Goal: Transaction & Acquisition: Book appointment/travel/reservation

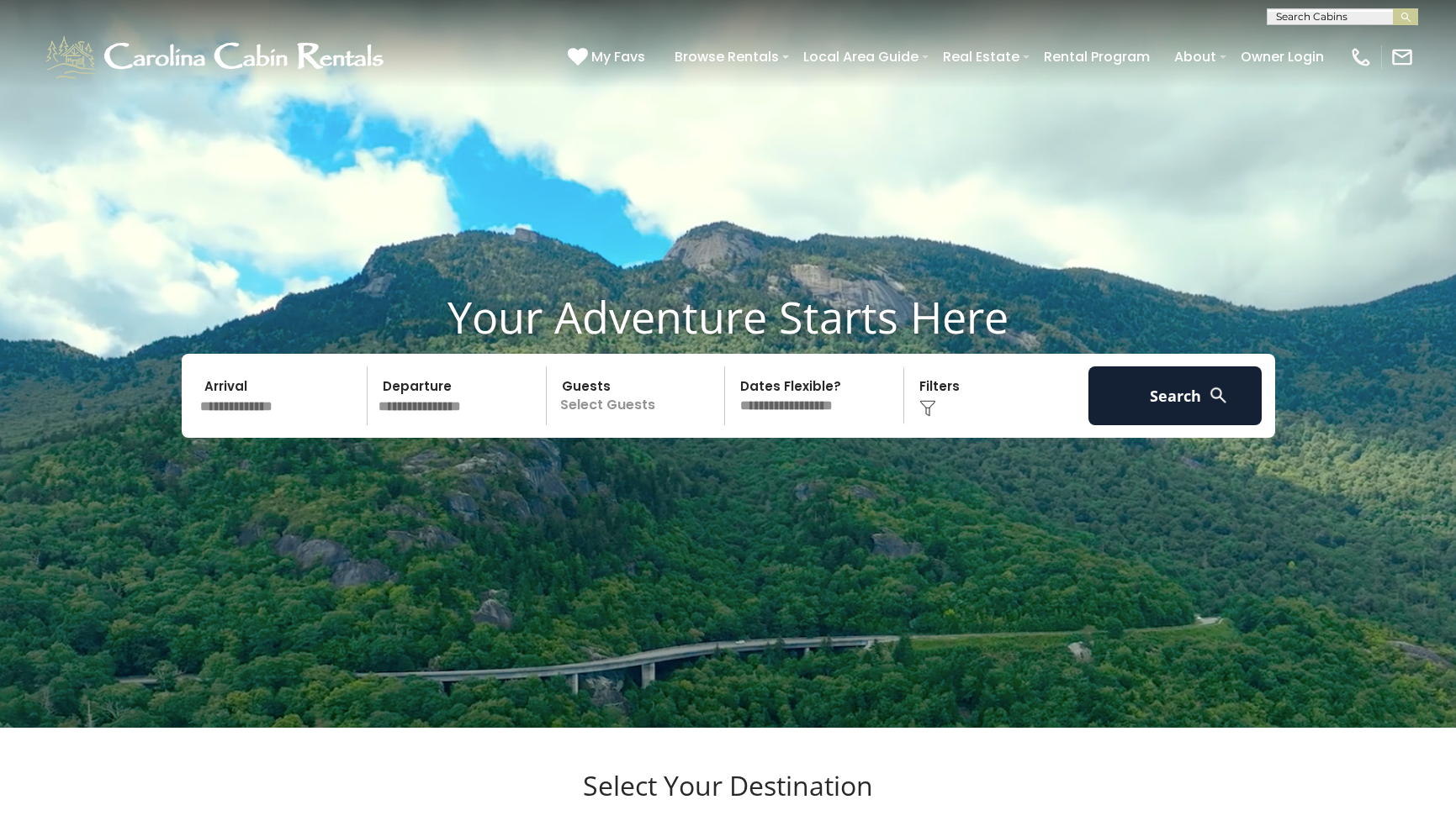
click at [259, 425] on input "text" at bounding box center [281, 395] width 174 height 59
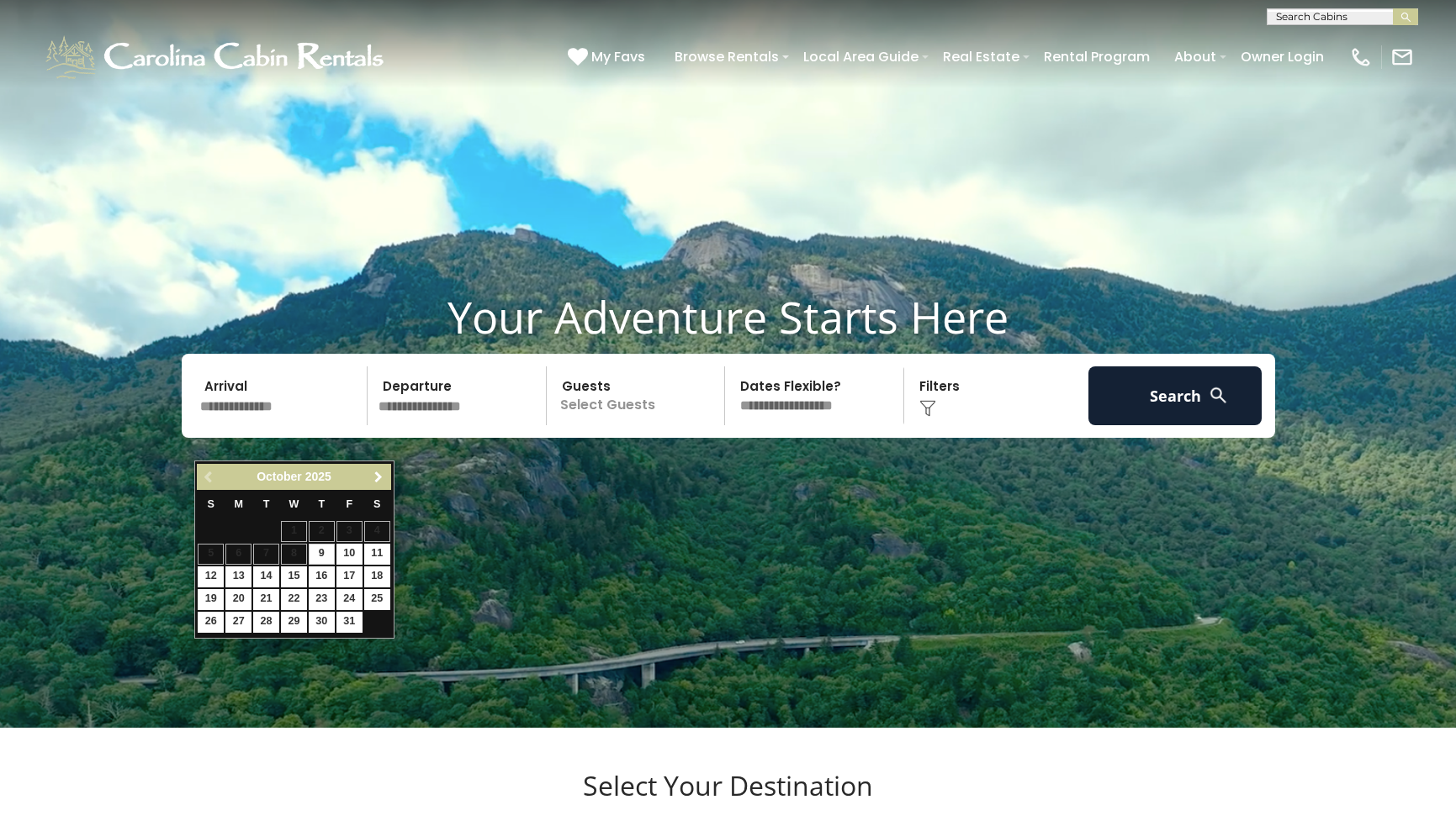
click at [375, 472] on span "Next" at bounding box center [379, 477] width 13 height 13
click at [376, 589] on link "22" at bounding box center [377, 599] width 26 height 21
type input "********"
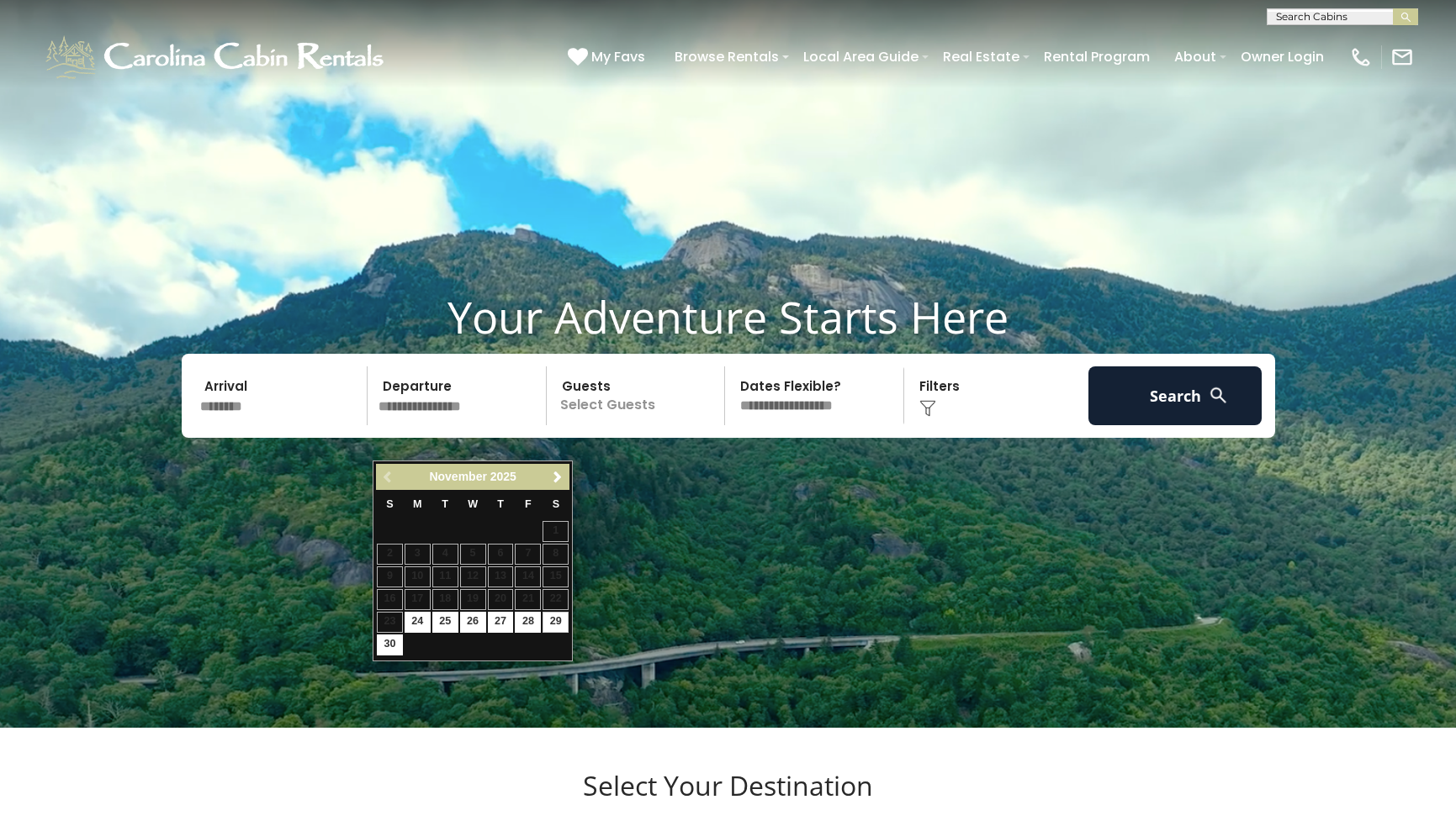
click at [557, 613] on link "29" at bounding box center [556, 622] width 26 height 21
type input "********"
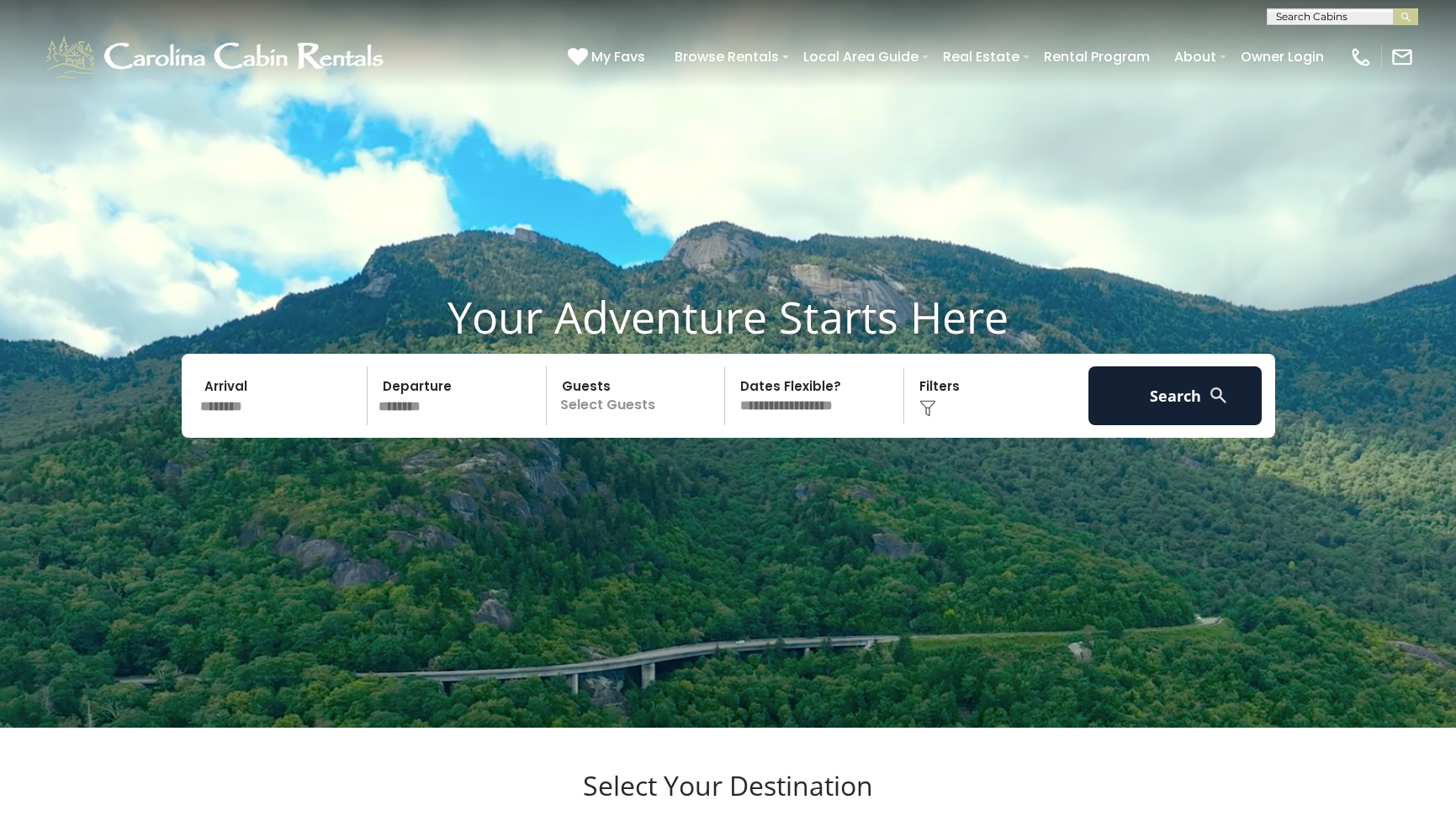
click at [636, 425] on p "Select Guests" at bounding box center [639, 395] width 173 height 59
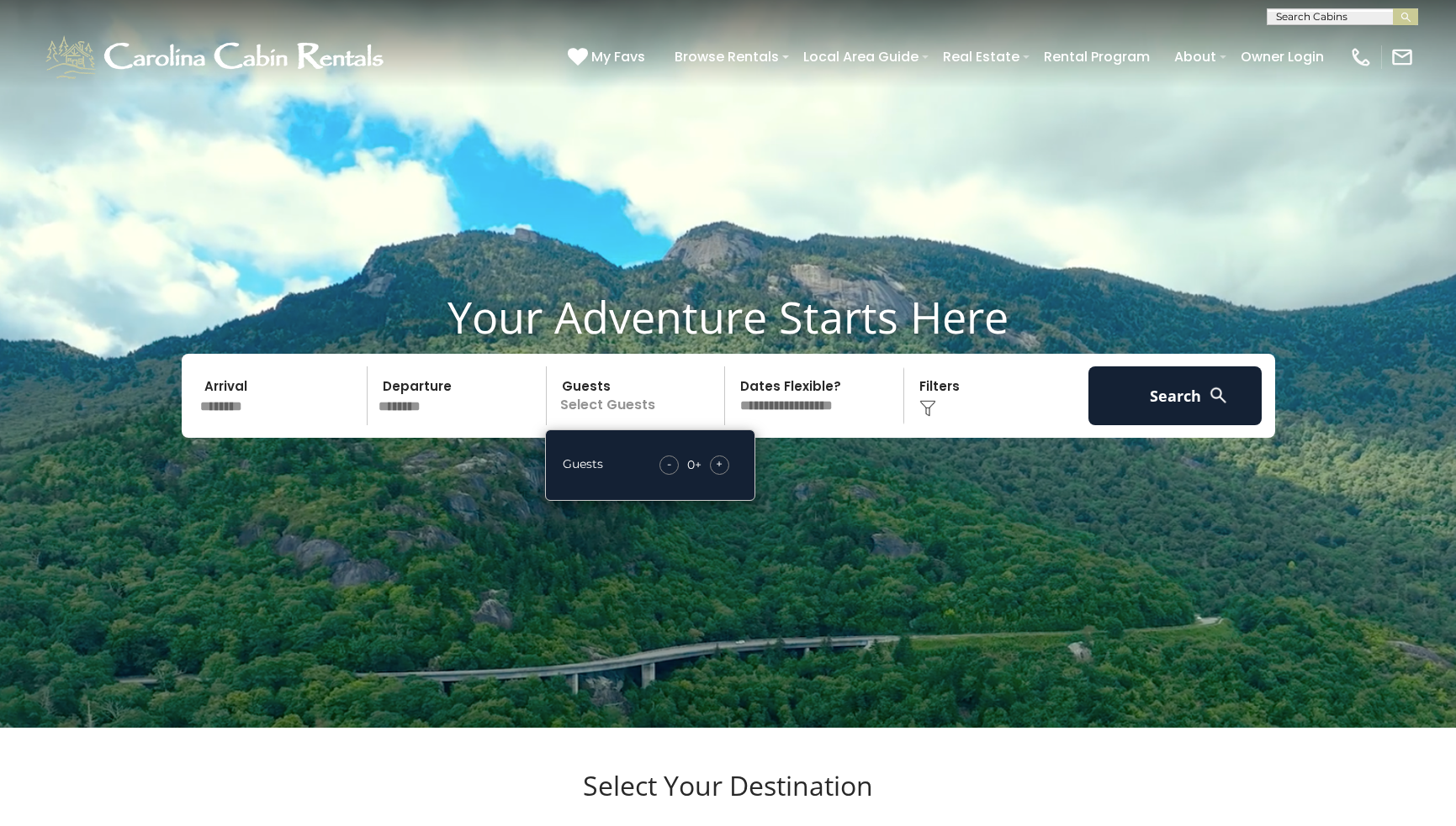
click at [715, 473] on span "+" at bounding box center [718, 464] width 7 height 17
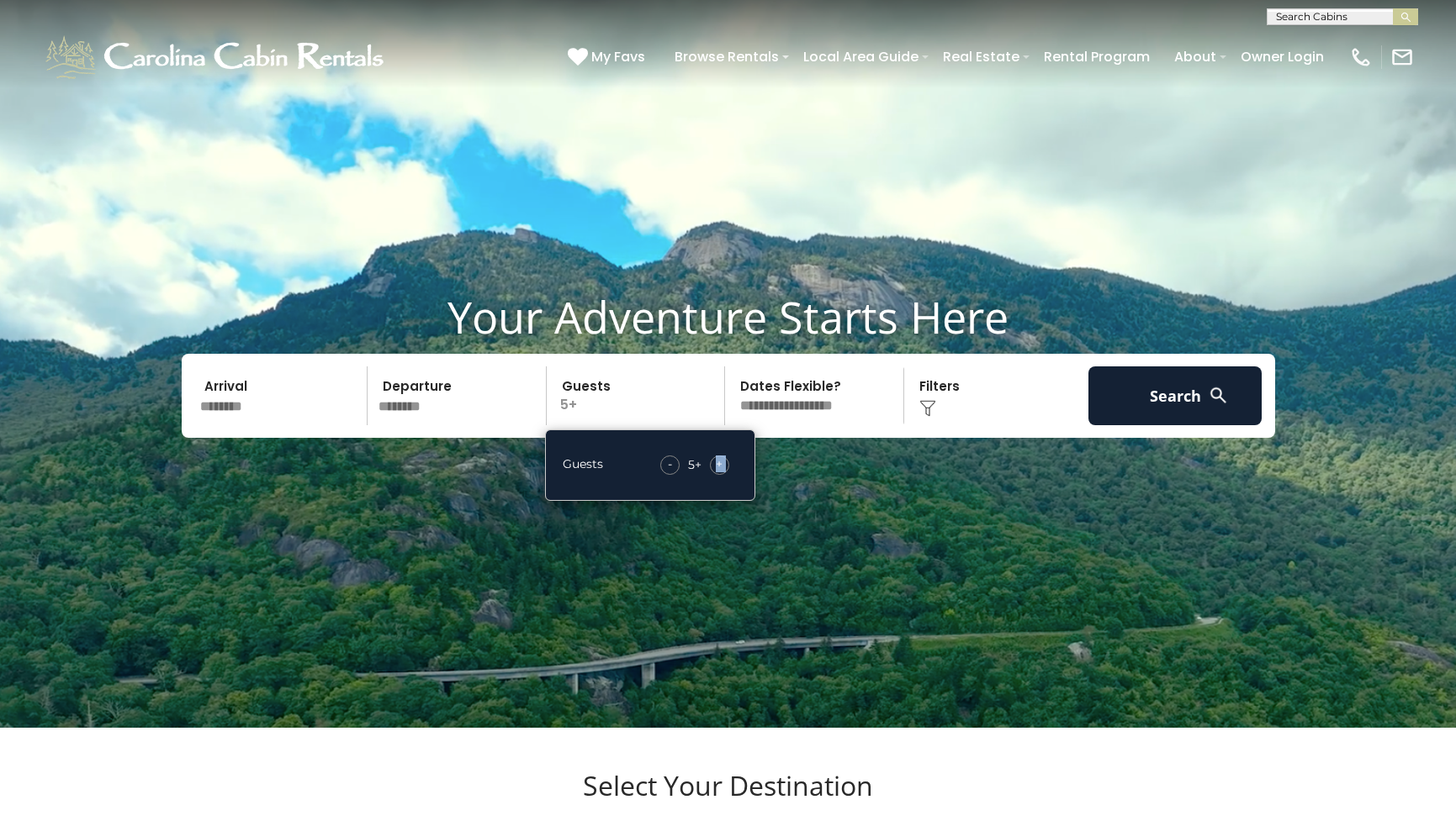
click at [715, 473] on span "+" at bounding box center [718, 464] width 7 height 17
select select "*"
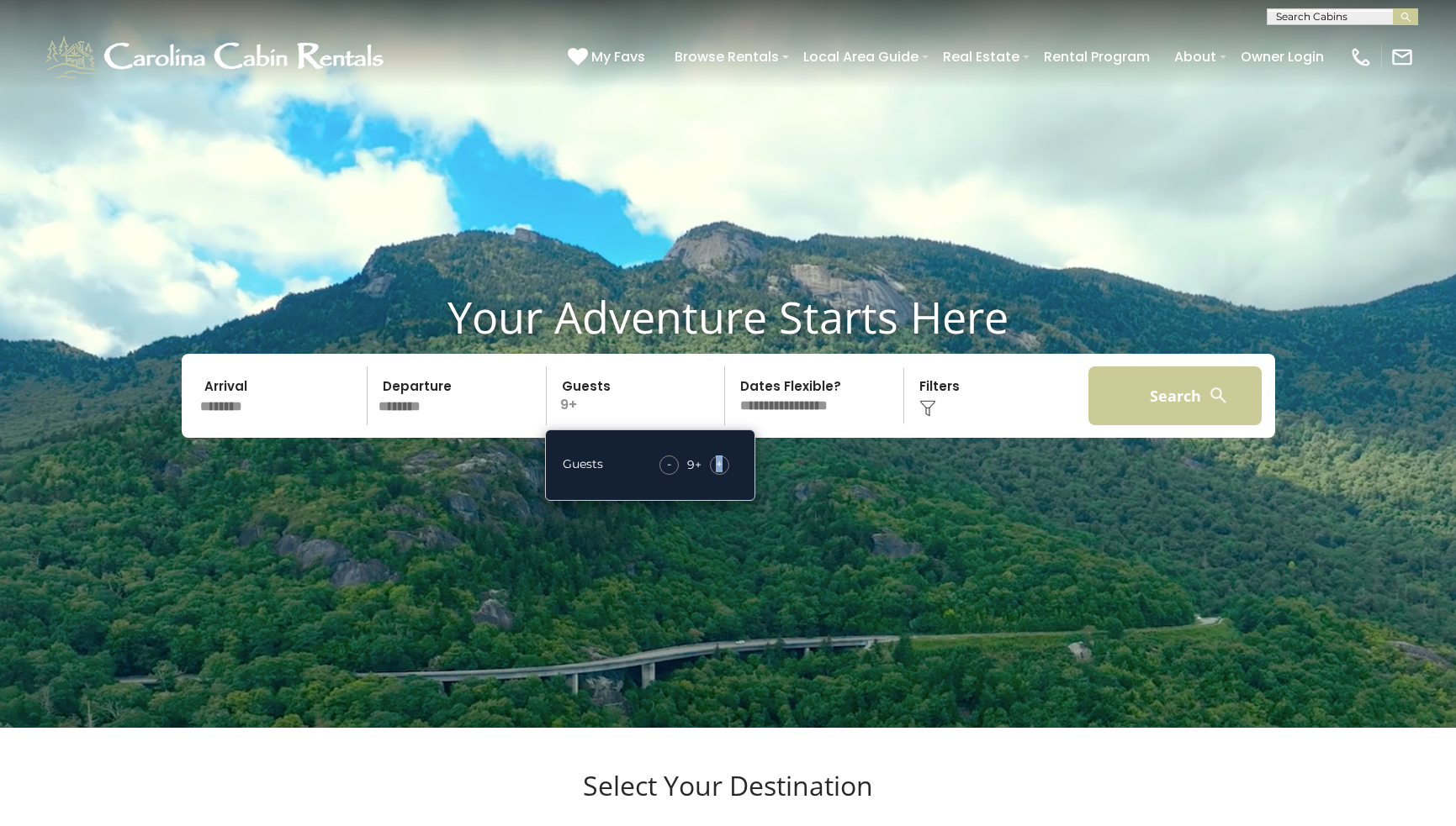
click at [1133, 425] on button "Search" at bounding box center [1175, 395] width 174 height 59
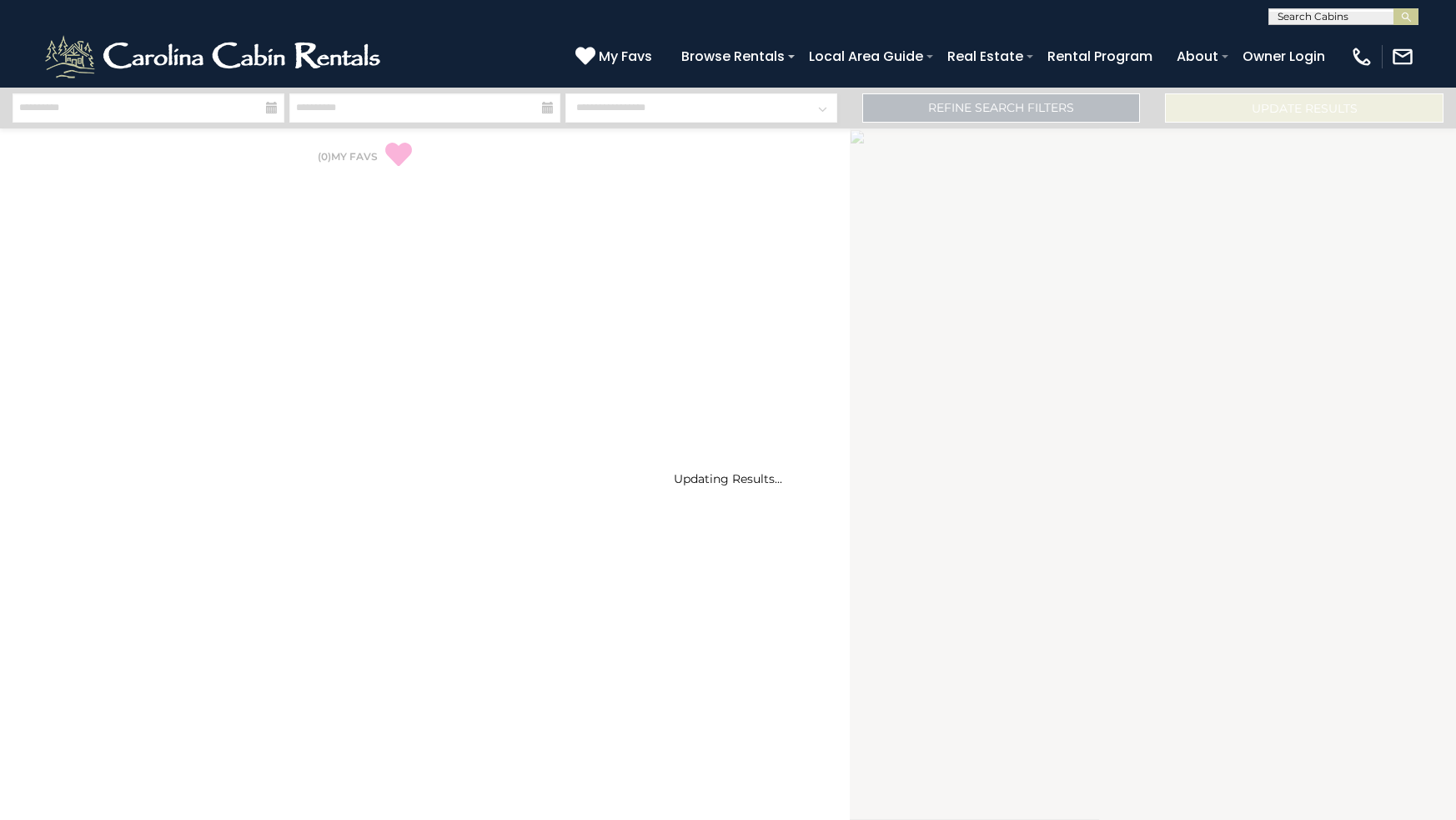
select select "*"
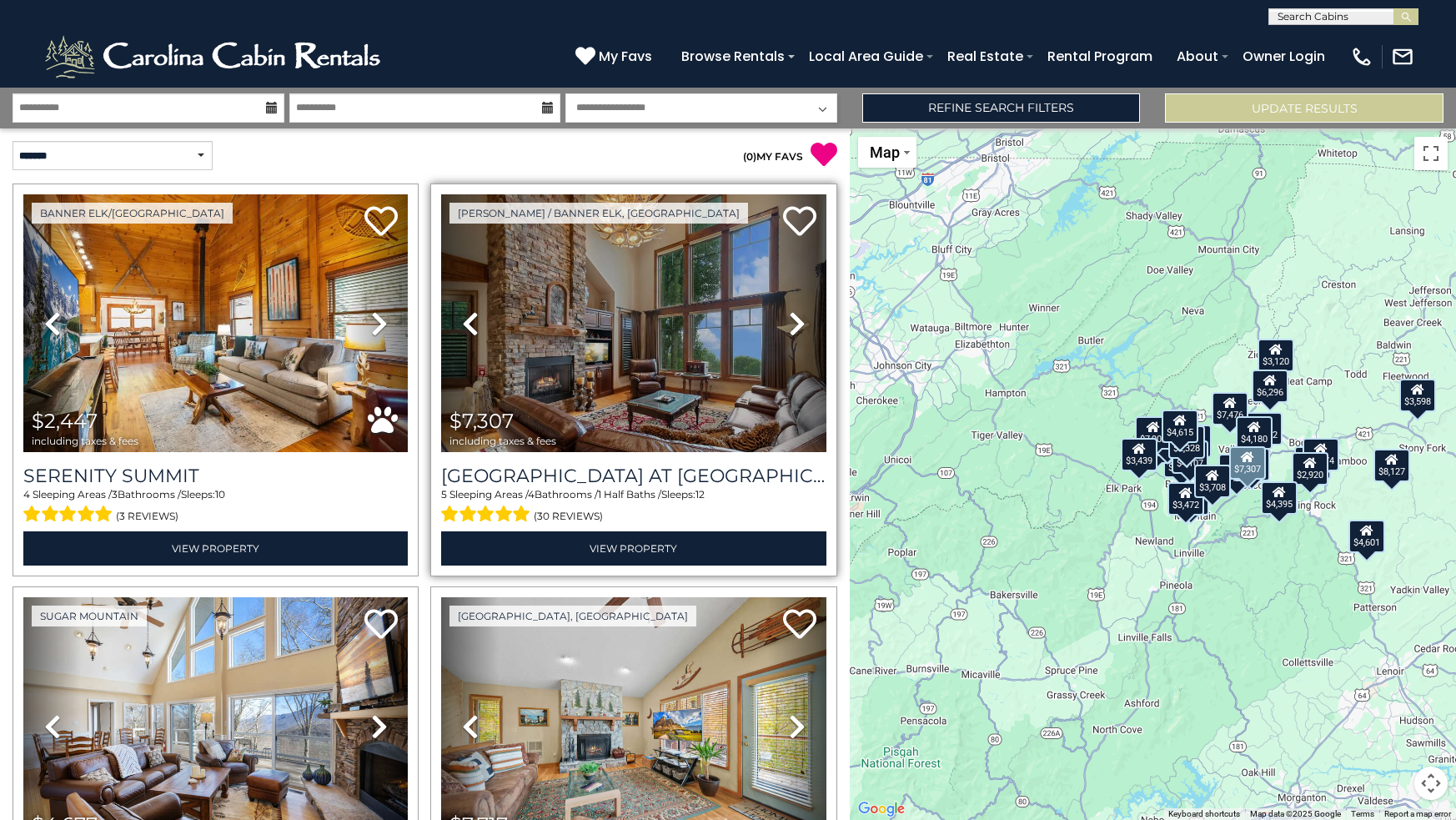
click at [641, 376] on img at bounding box center [634, 323] width 385 height 258
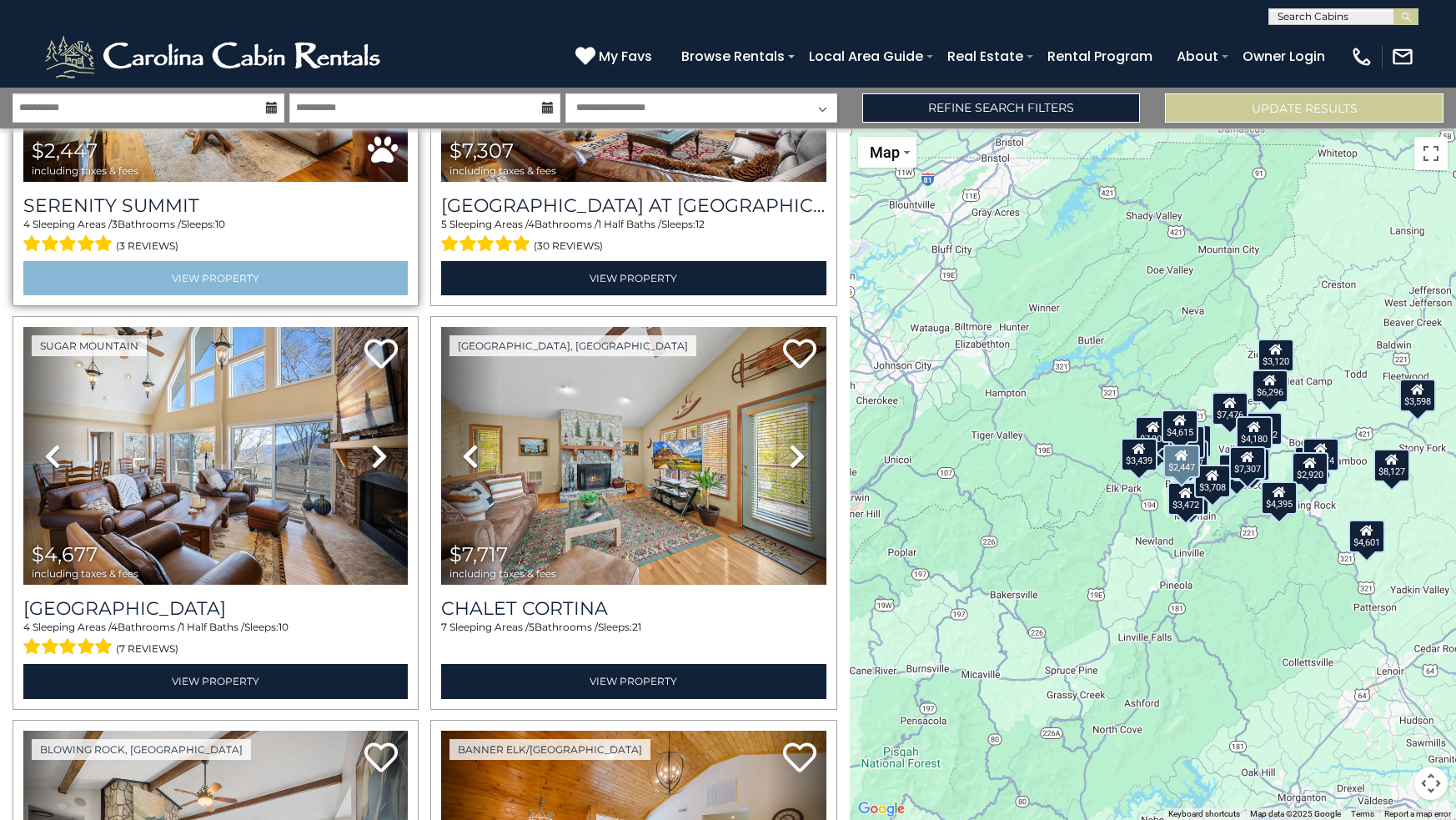
scroll to position [278, 0]
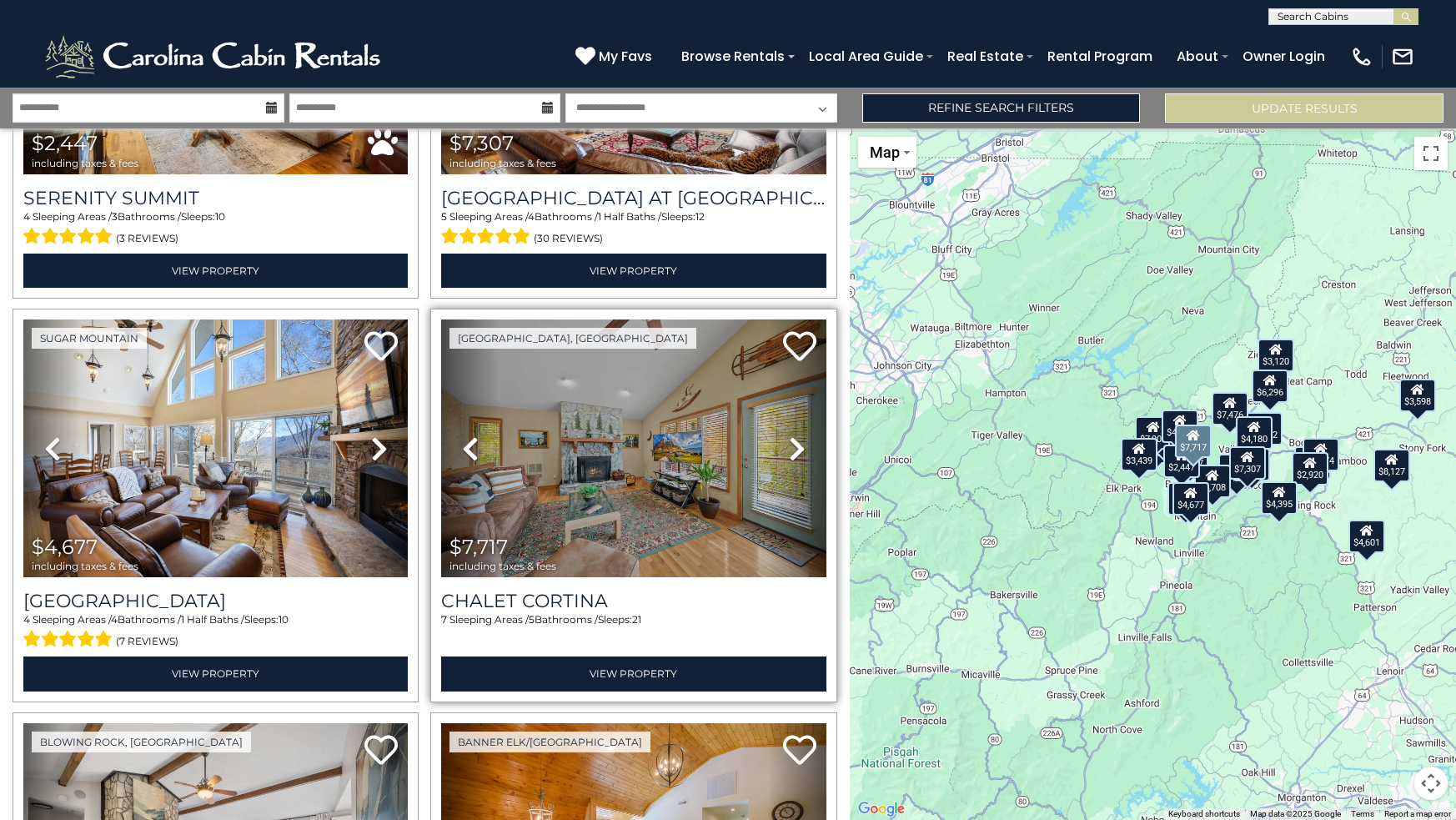
click at [640, 446] on img at bounding box center [634, 448] width 385 height 258
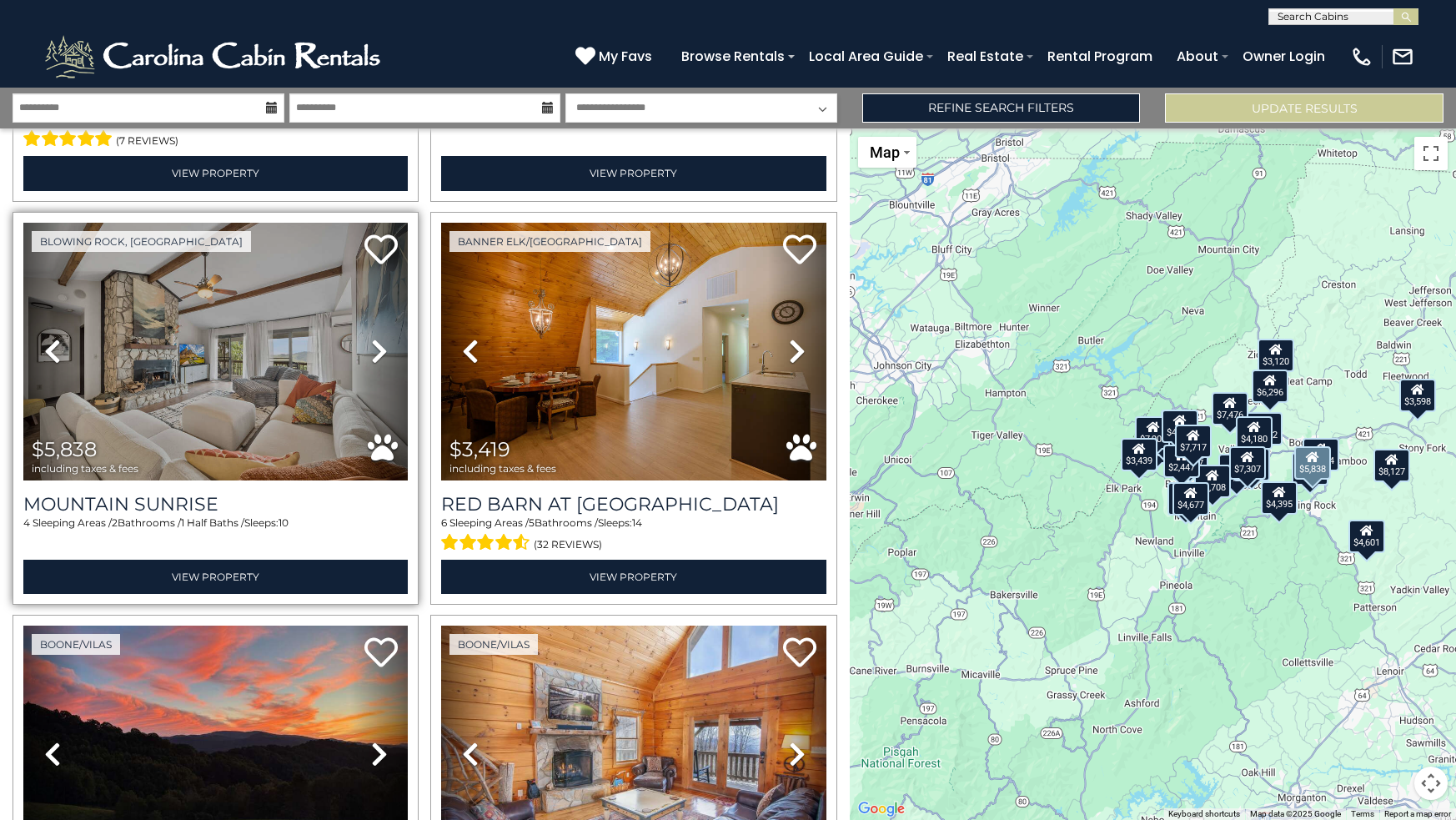
scroll to position [779, 0]
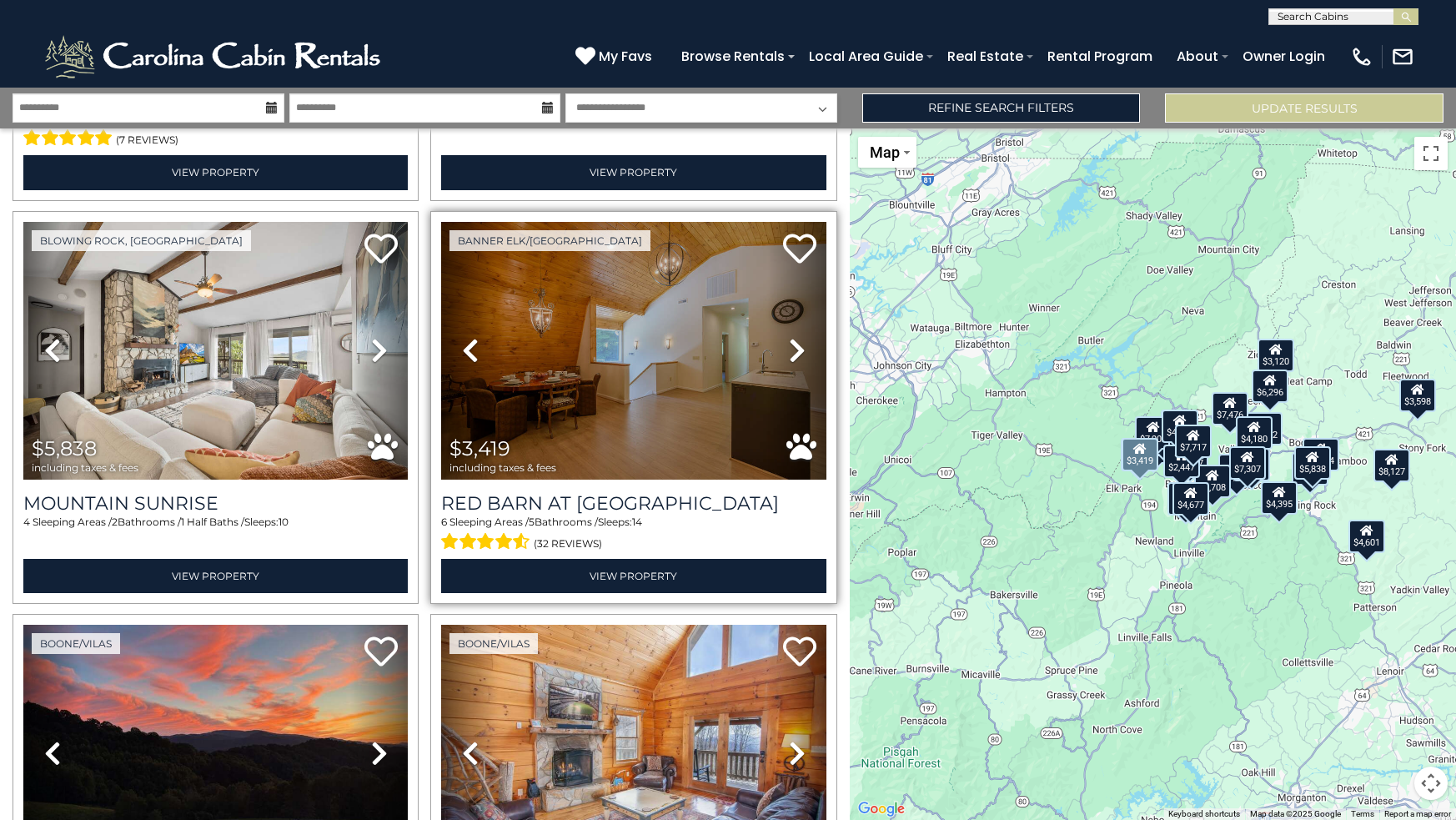
click at [790, 338] on icon at bounding box center [797, 350] width 17 height 27
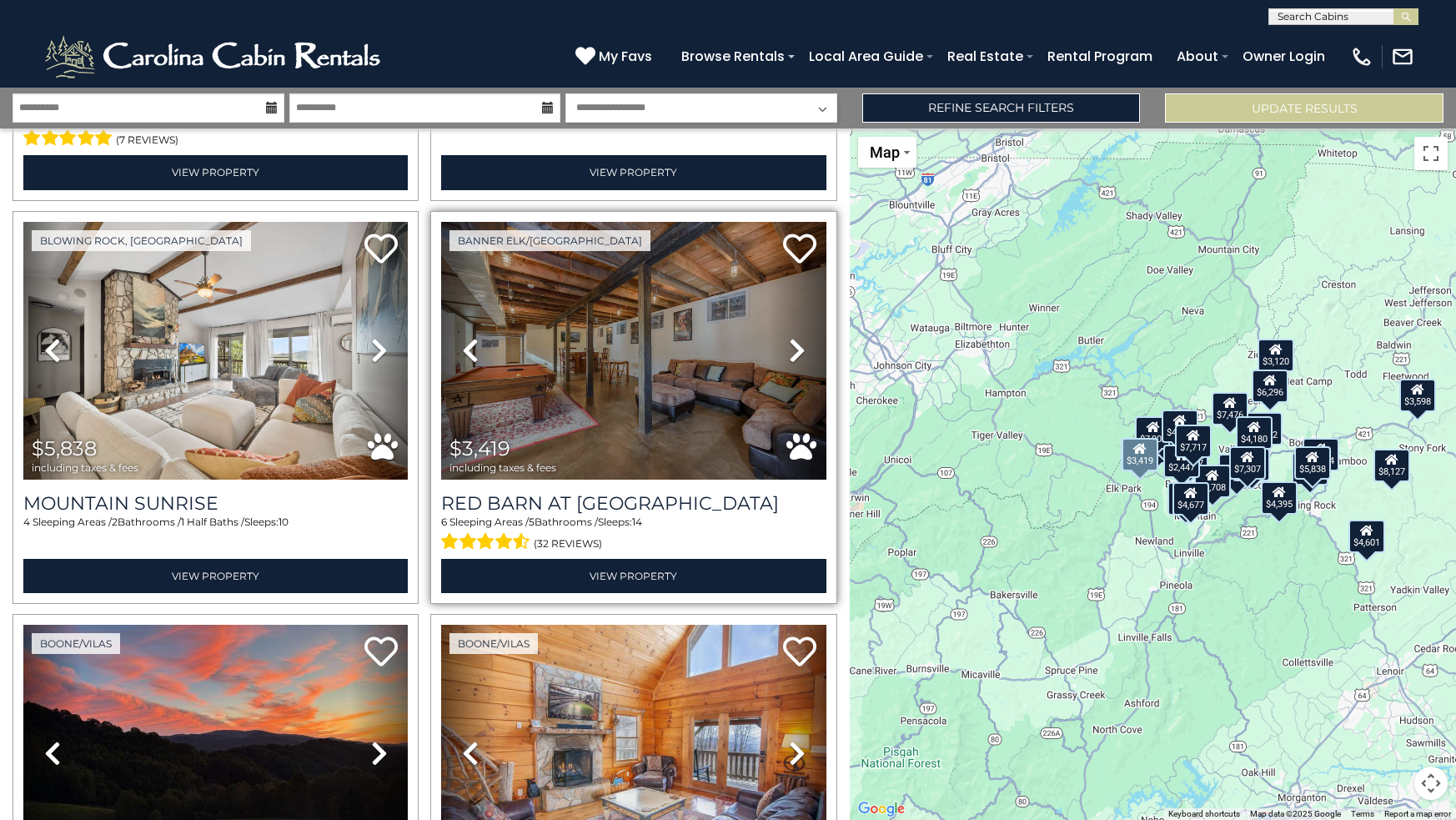
click at [790, 338] on icon at bounding box center [797, 350] width 17 height 27
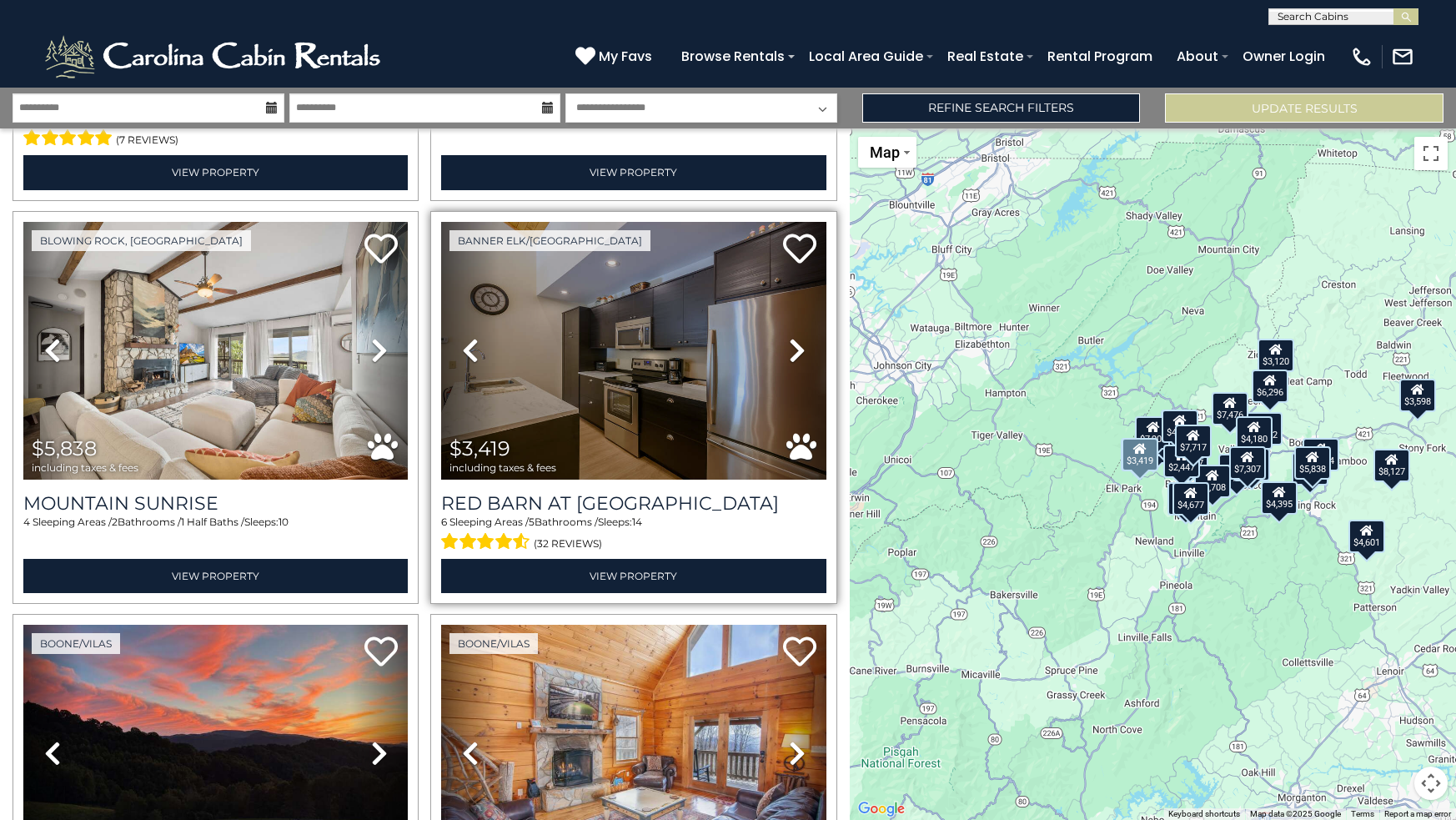
click at [790, 338] on icon at bounding box center [797, 350] width 17 height 27
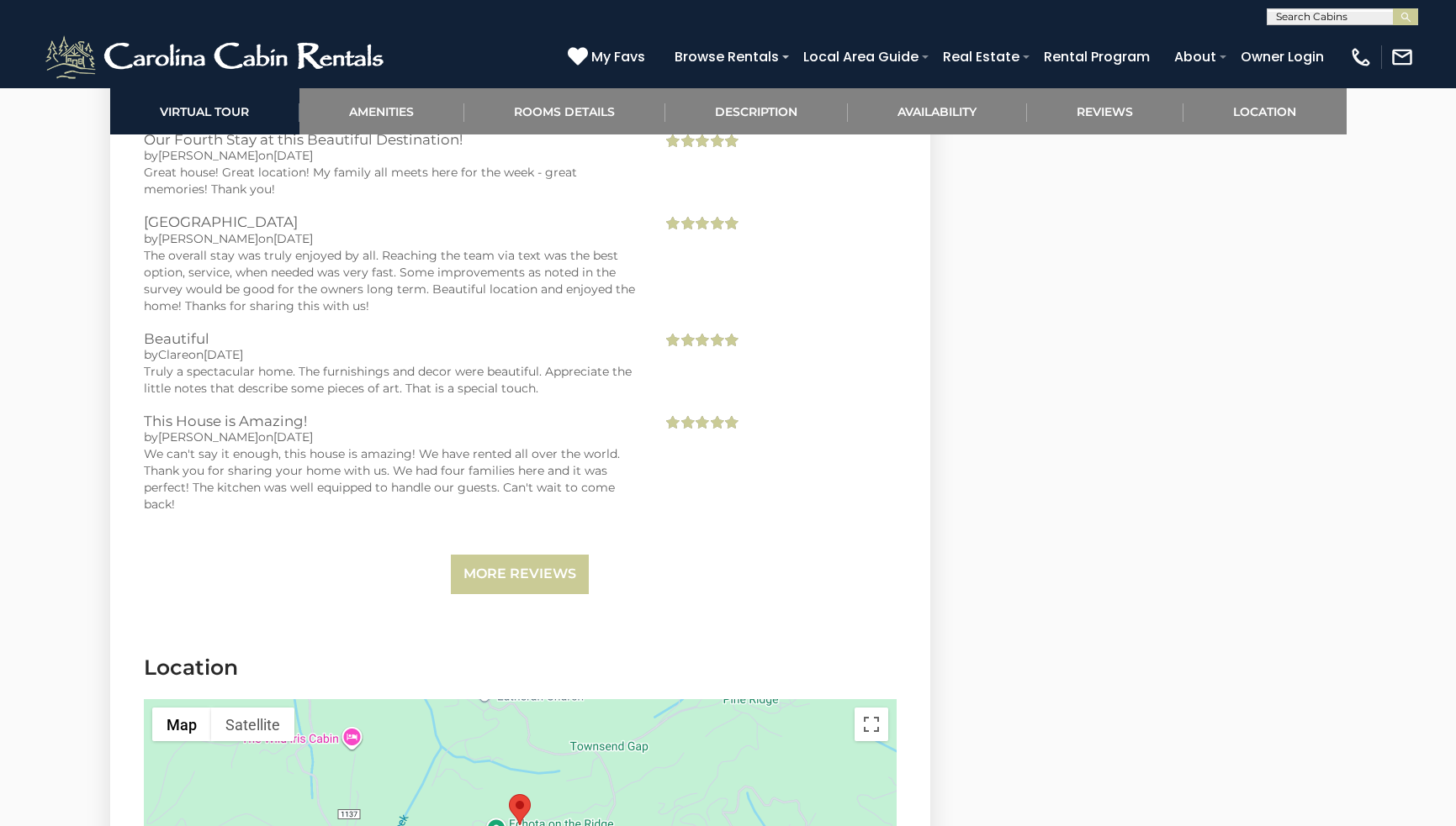
scroll to position [4179, 0]
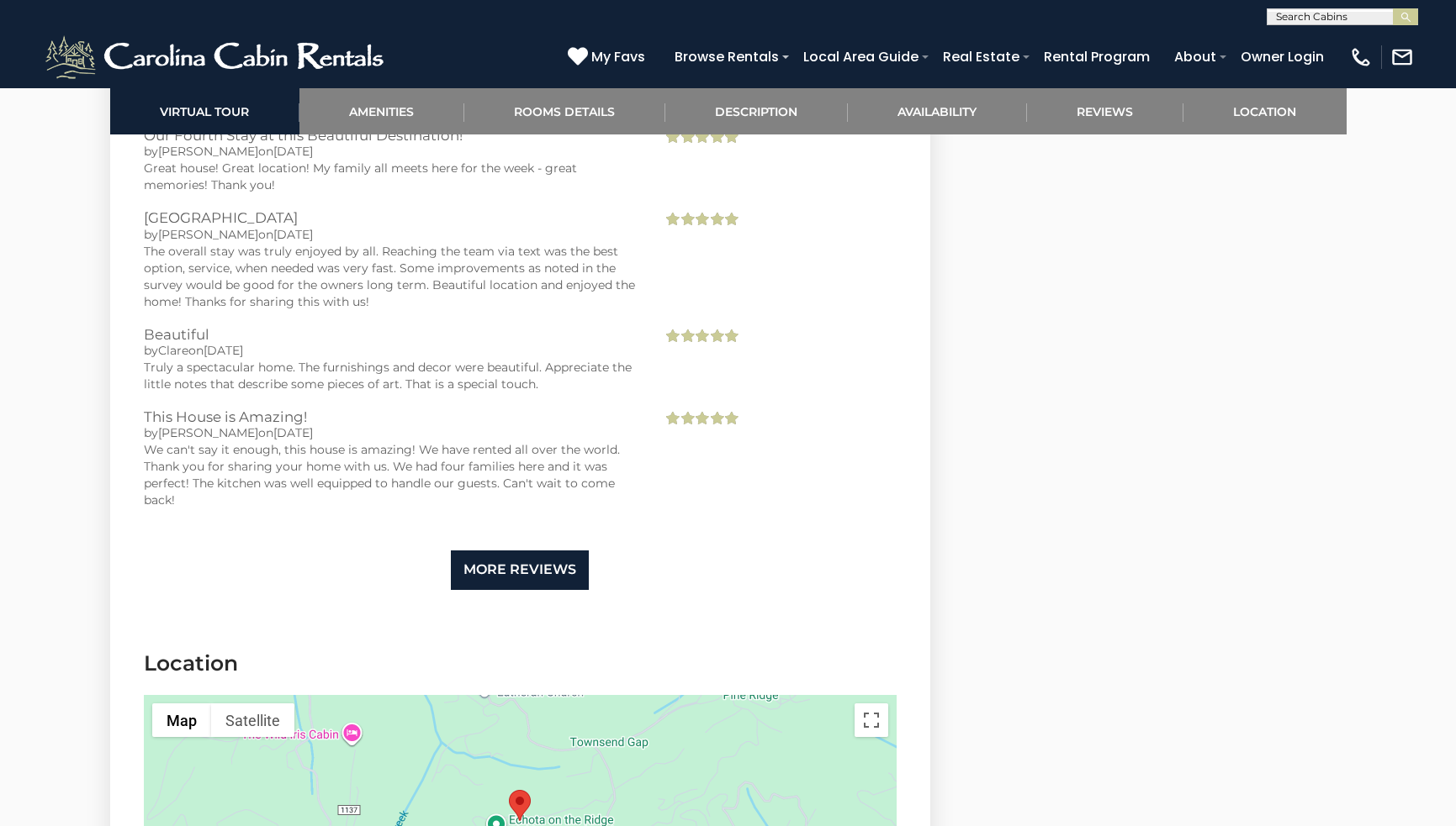
click at [500, 565] on link "More Reviews" at bounding box center [520, 571] width 138 height 39
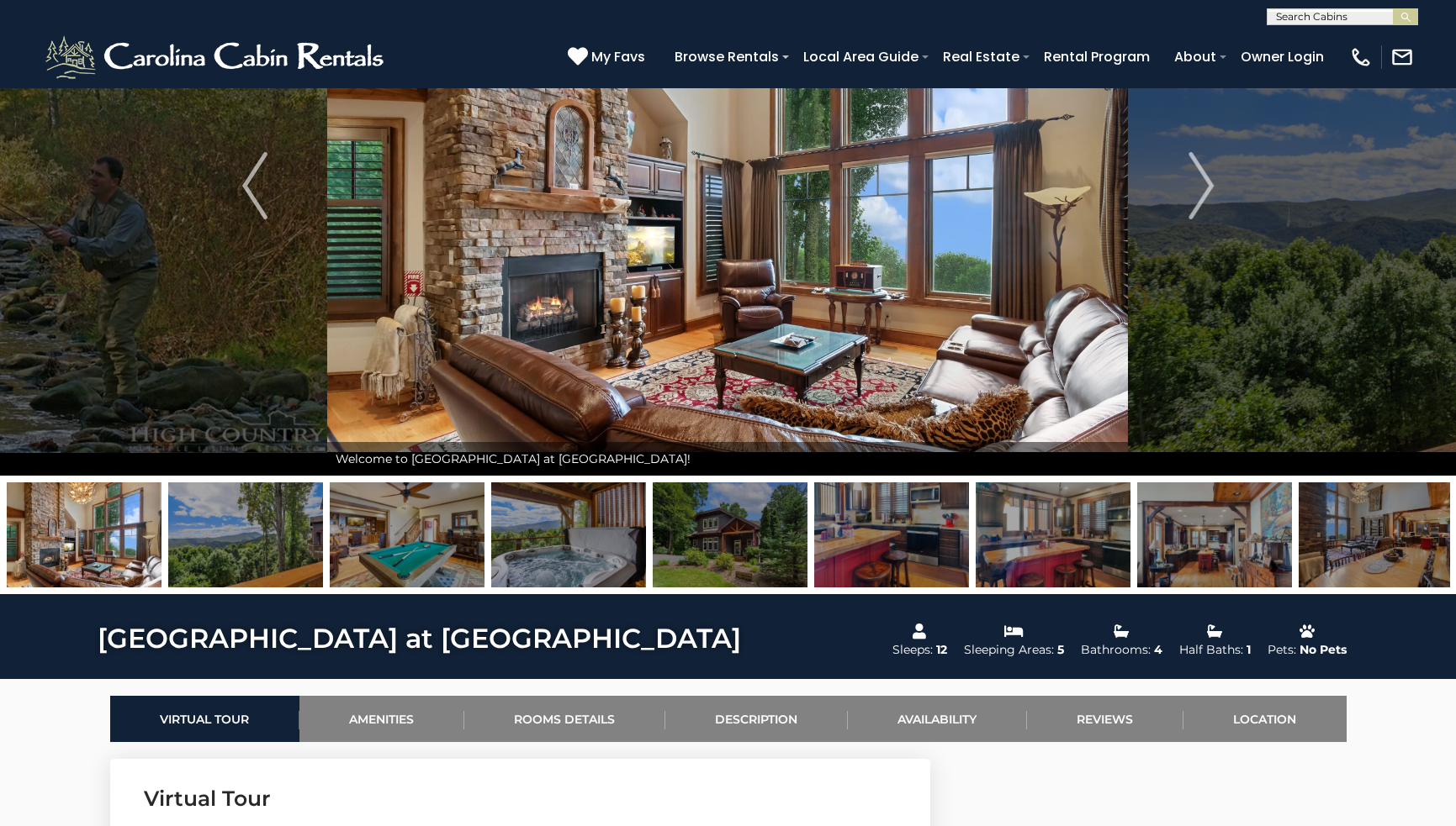
scroll to position [111, 0]
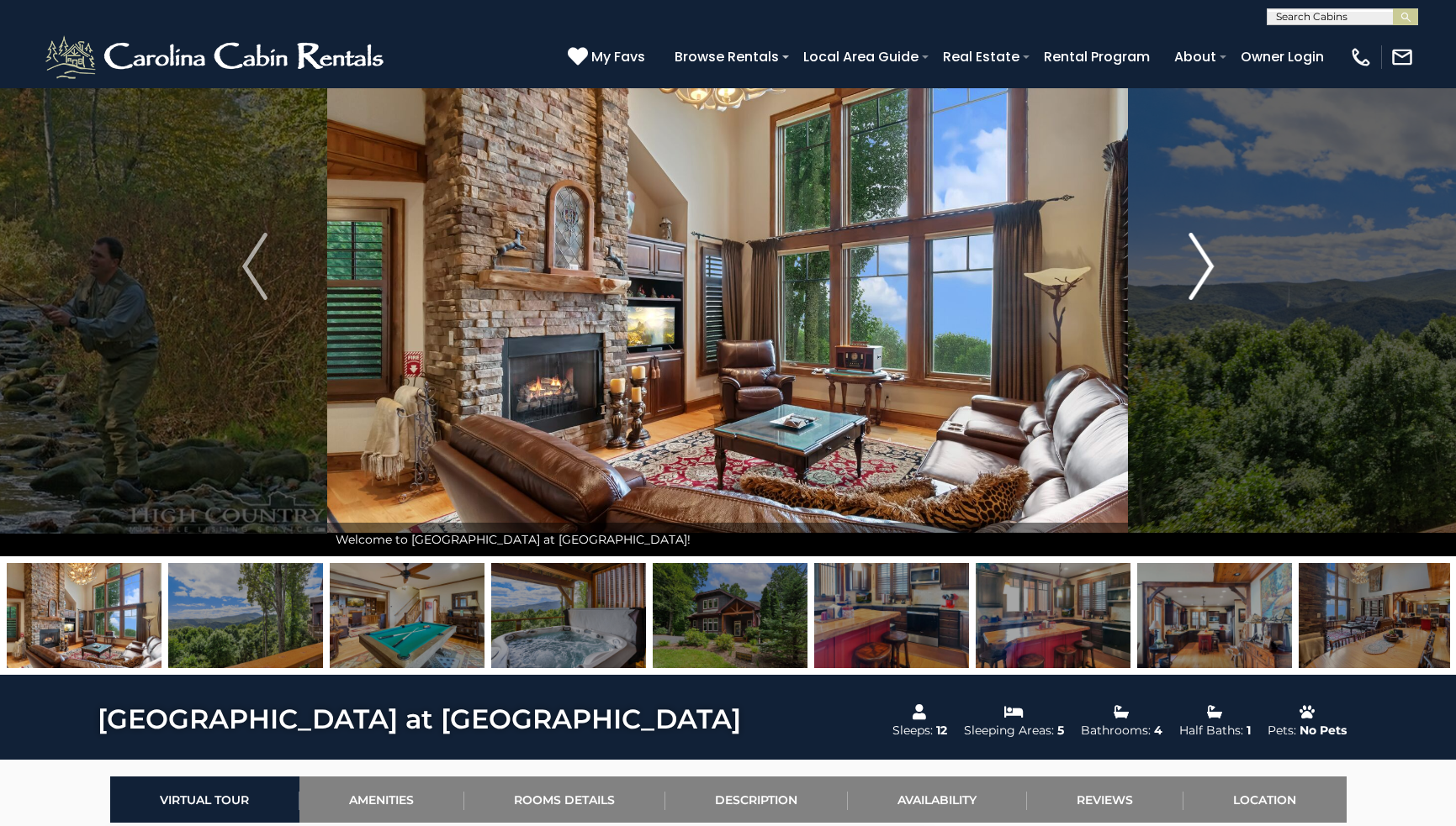
click at [1195, 255] on img "Next" at bounding box center [1200, 267] width 25 height 67
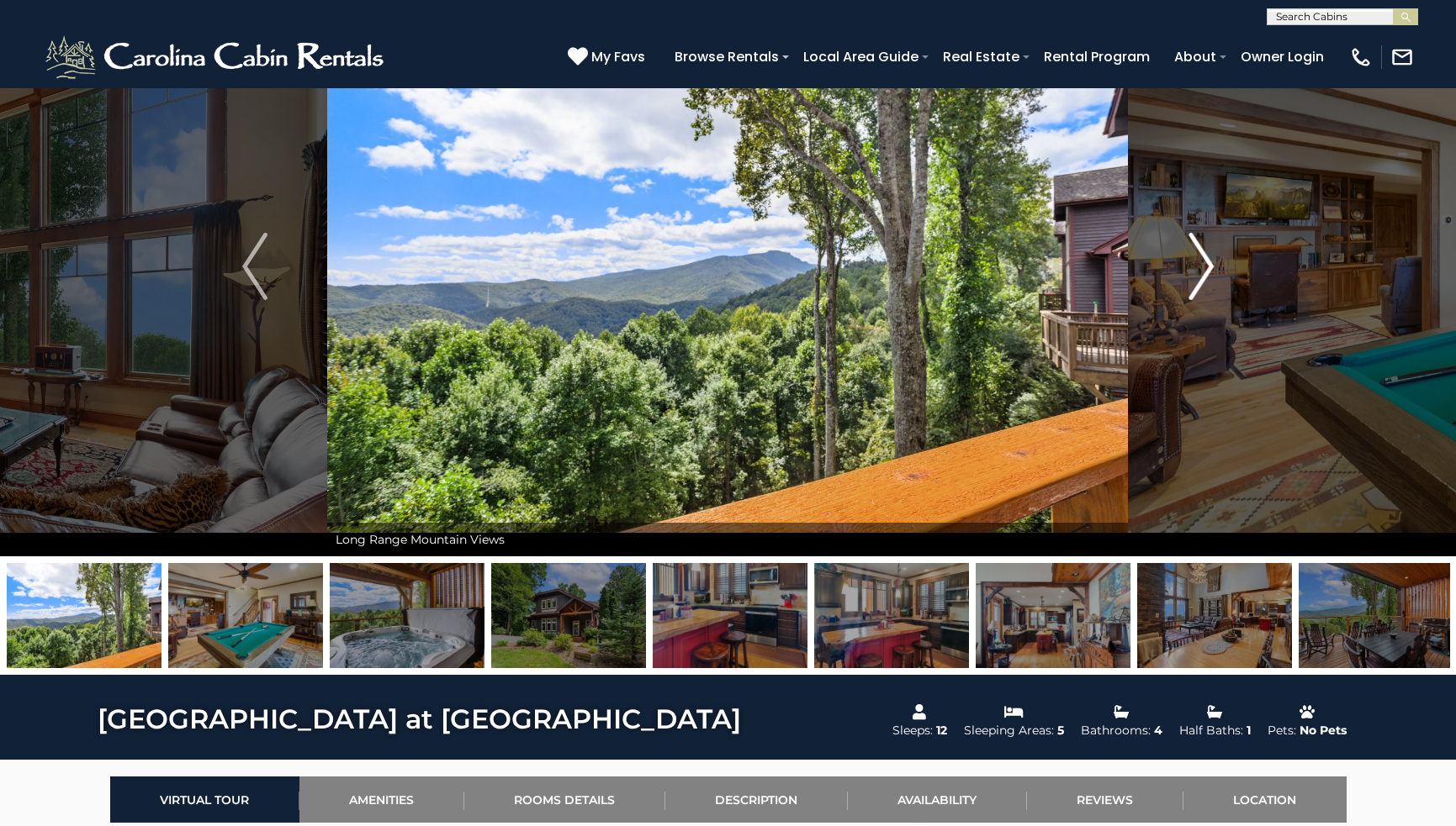
click at [1202, 261] on img "Next" at bounding box center [1200, 267] width 25 height 67
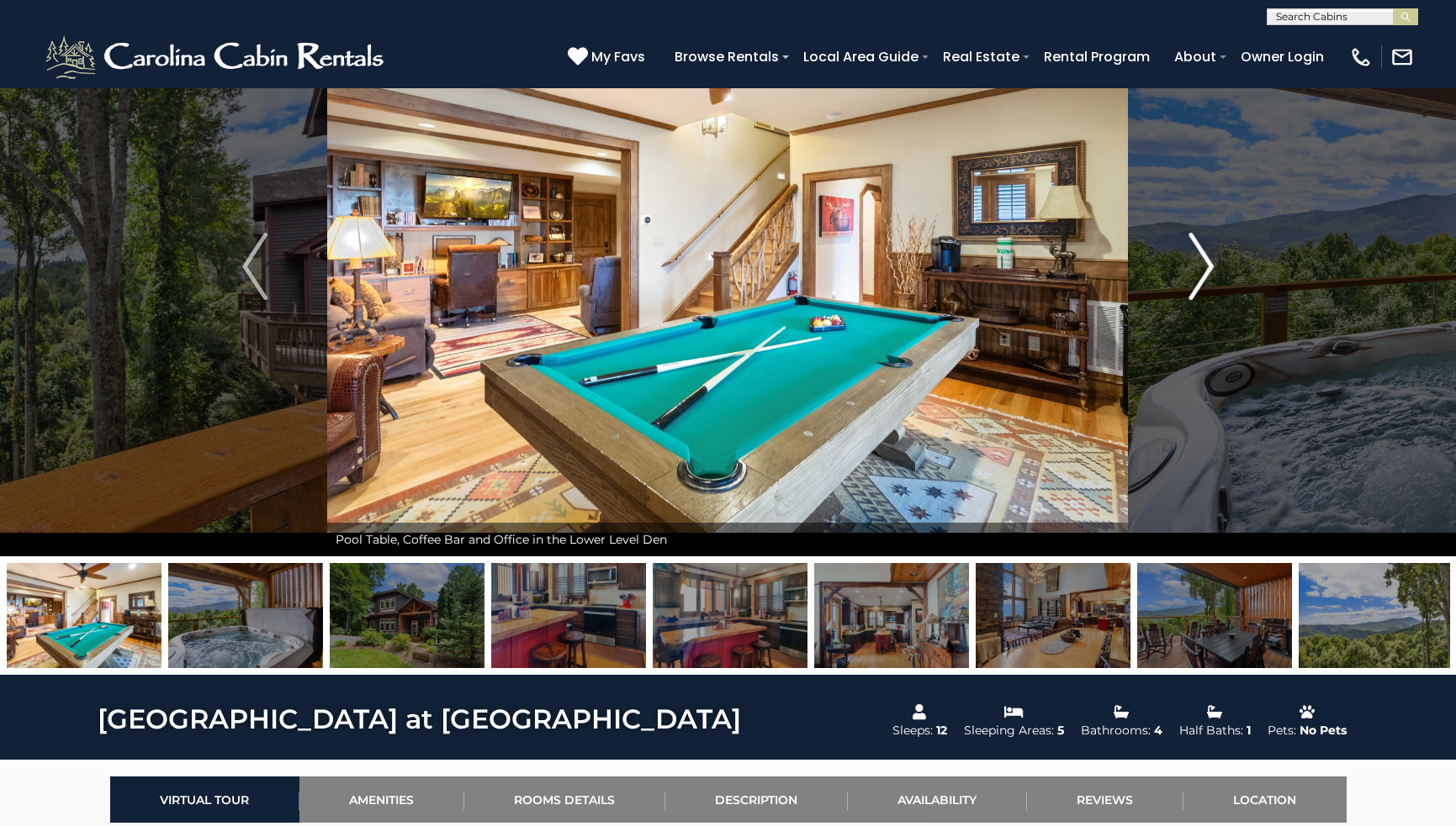
click at [1202, 261] on img "Next" at bounding box center [1200, 267] width 25 height 67
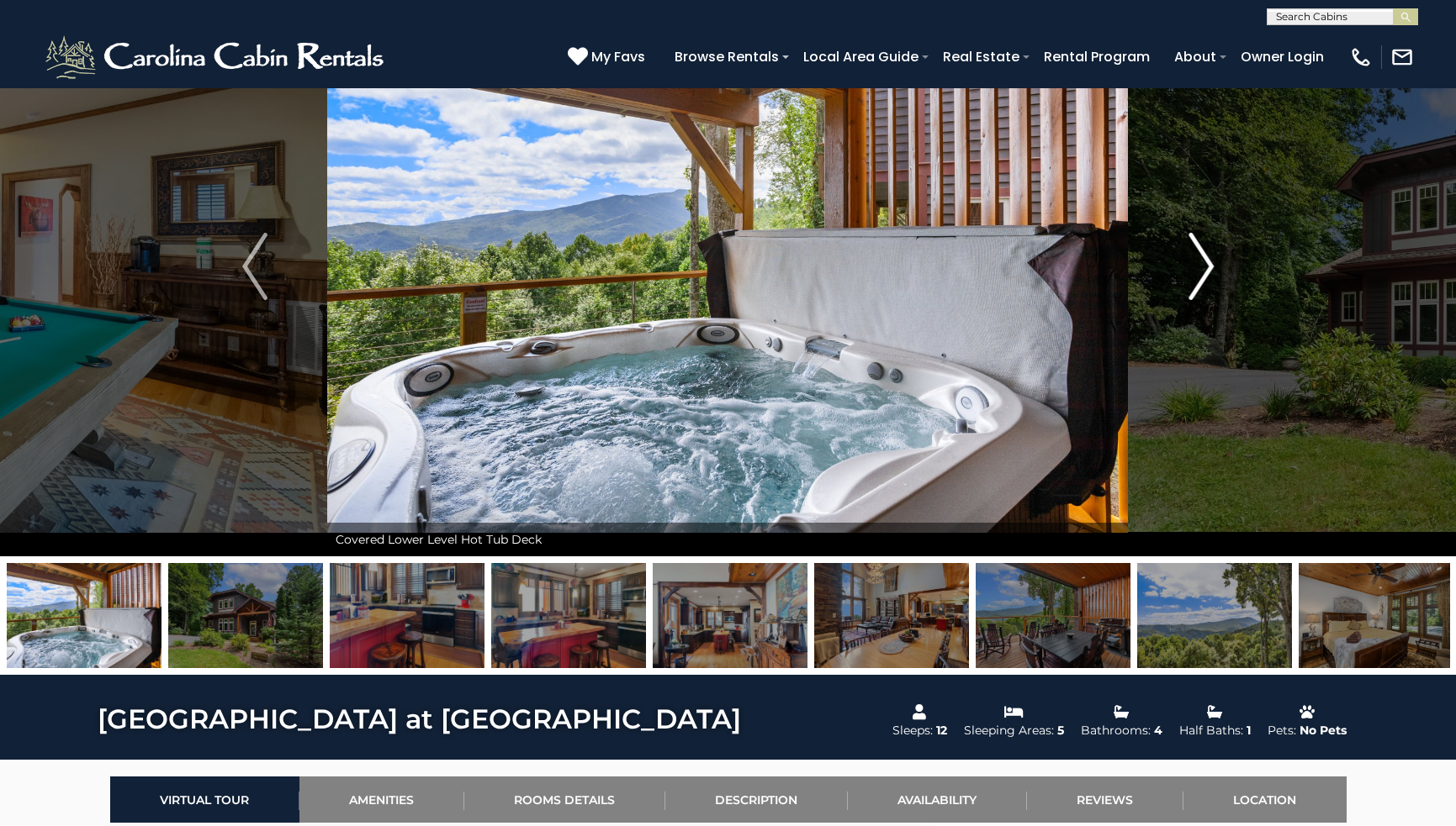
click at [1202, 261] on img "Next" at bounding box center [1200, 267] width 25 height 67
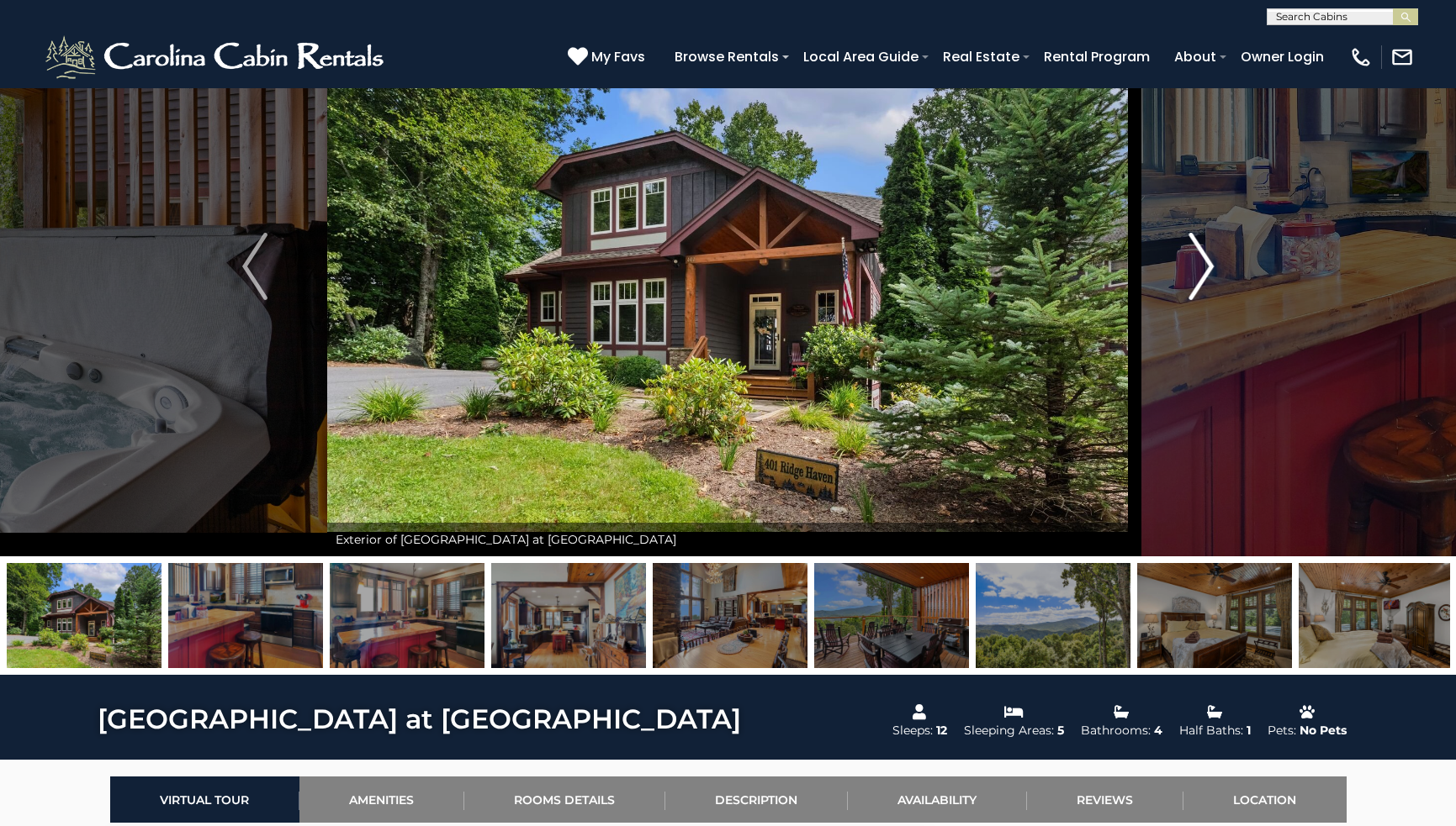
click at [1202, 264] on img "Next" at bounding box center [1200, 267] width 25 height 67
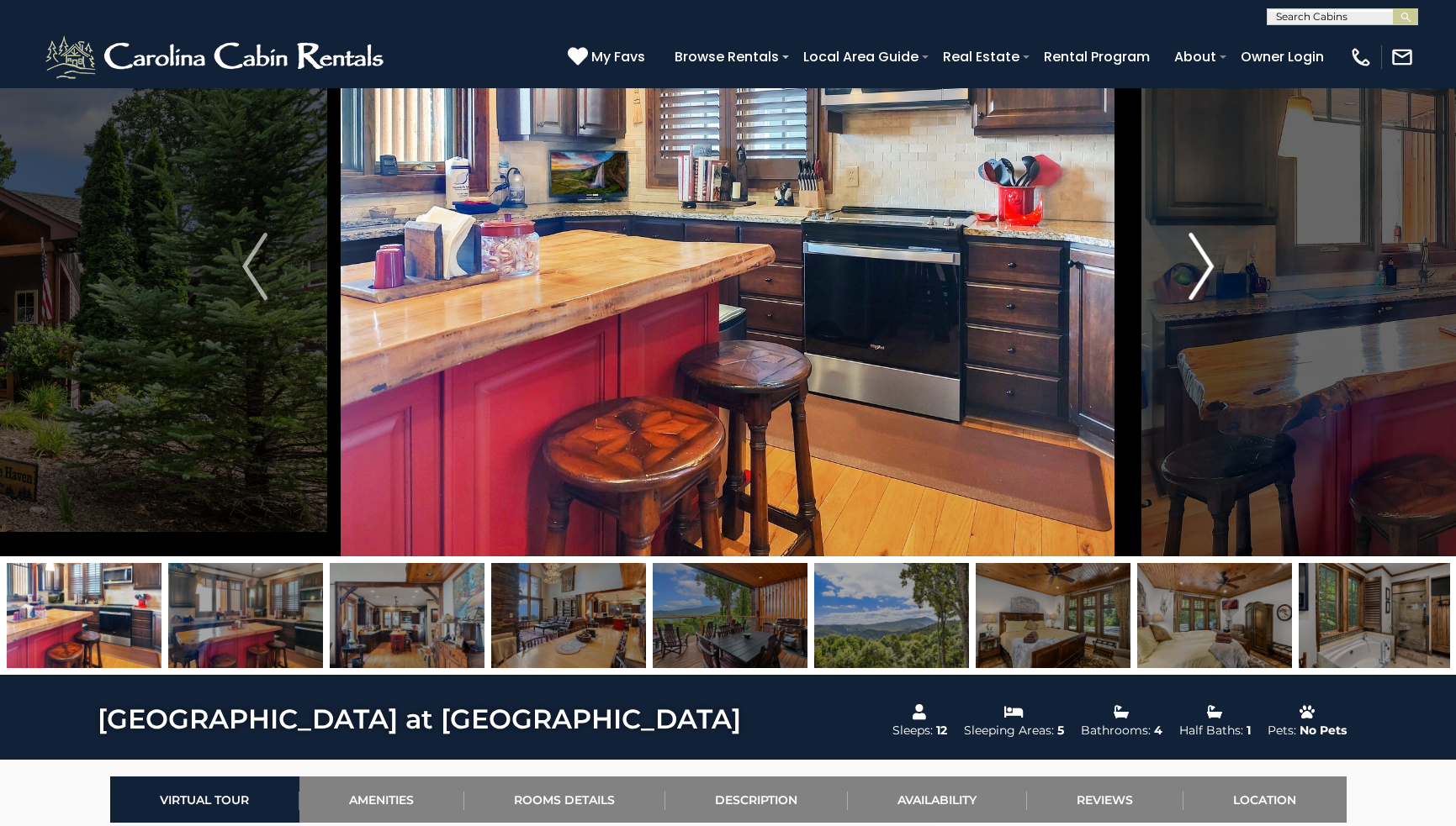
click at [1204, 263] on img "Next" at bounding box center [1200, 267] width 25 height 67
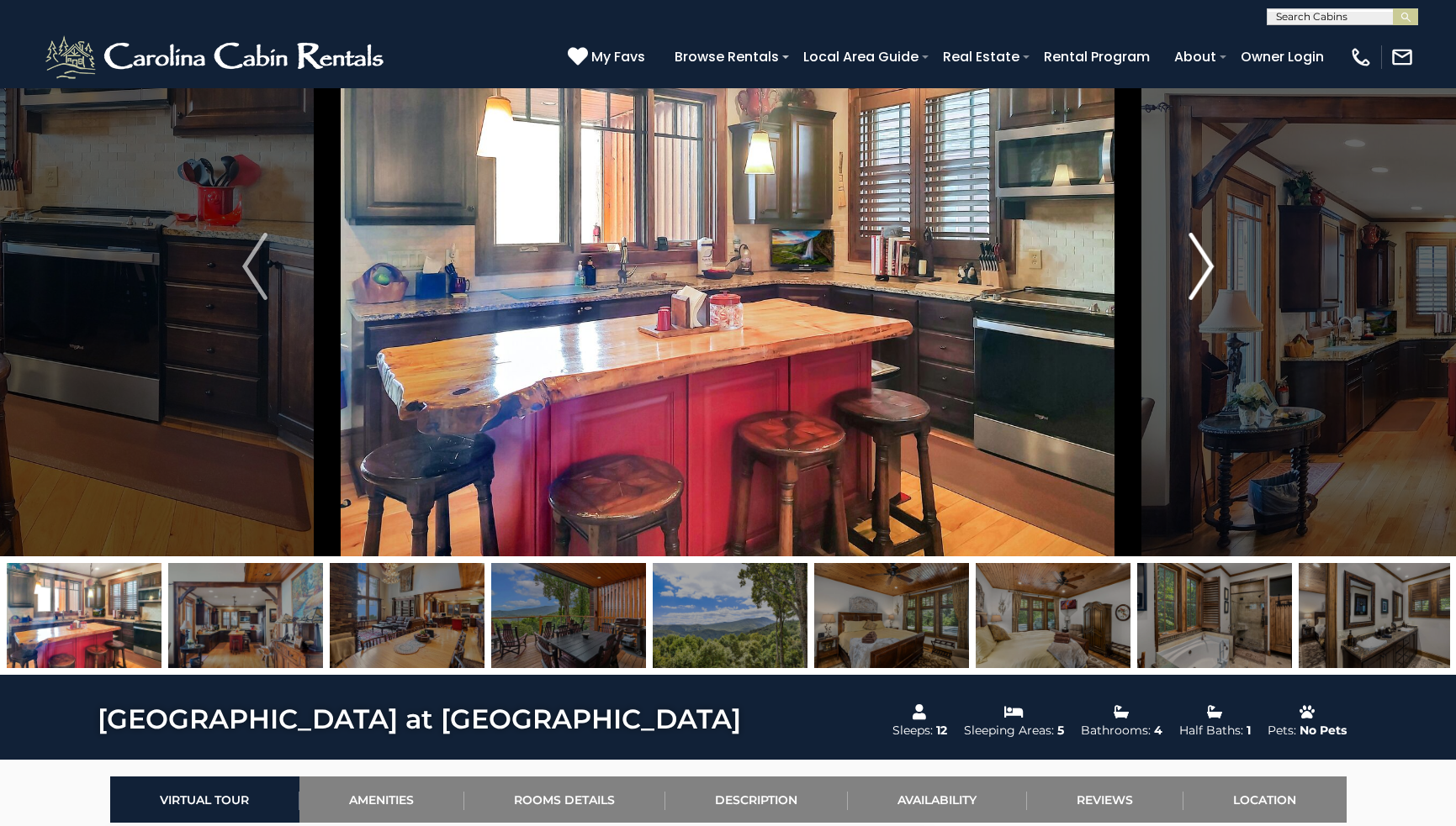
click at [1203, 269] on img "Next" at bounding box center [1200, 267] width 25 height 67
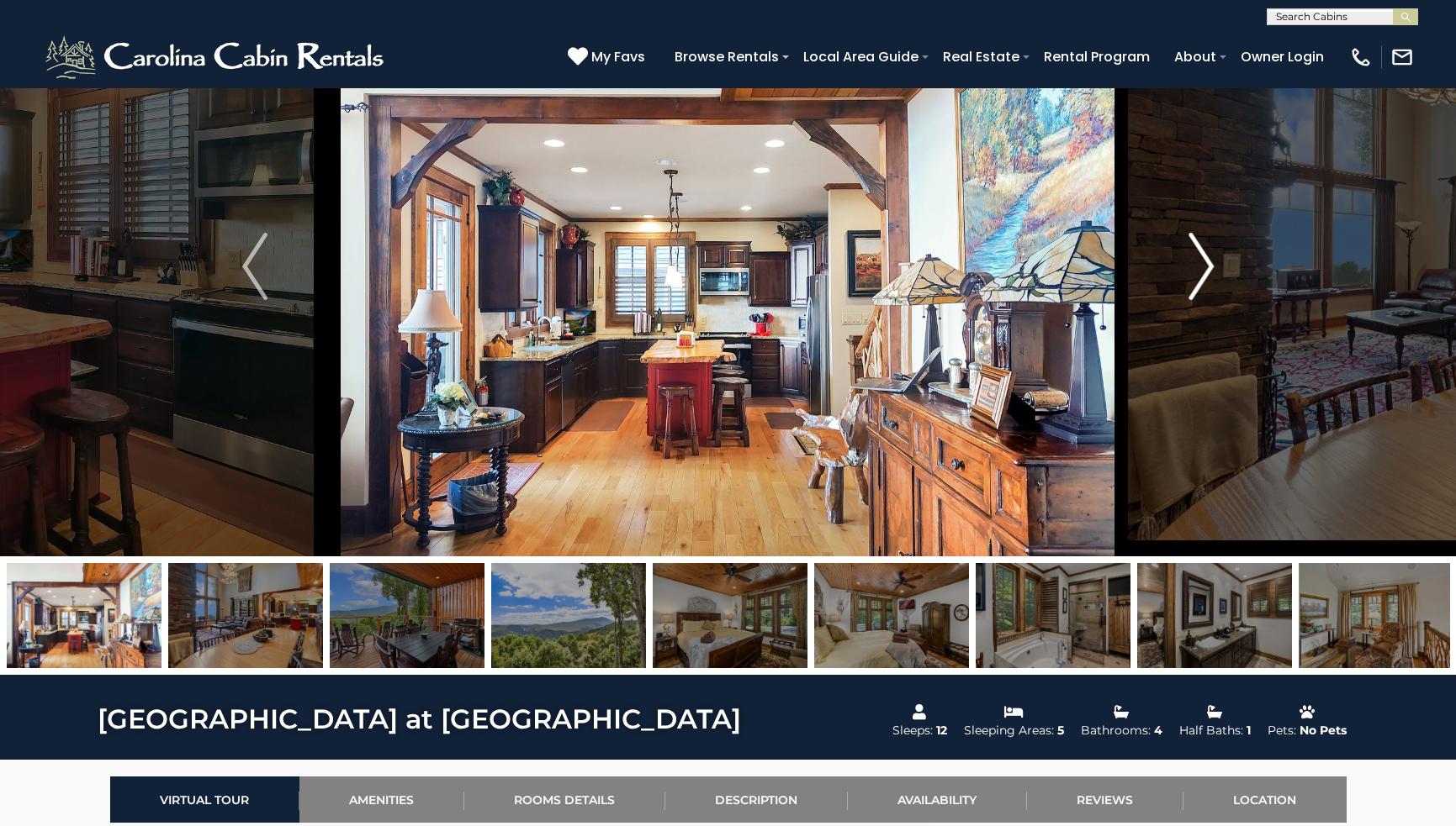
click at [1203, 269] on img "Next" at bounding box center [1200, 267] width 25 height 67
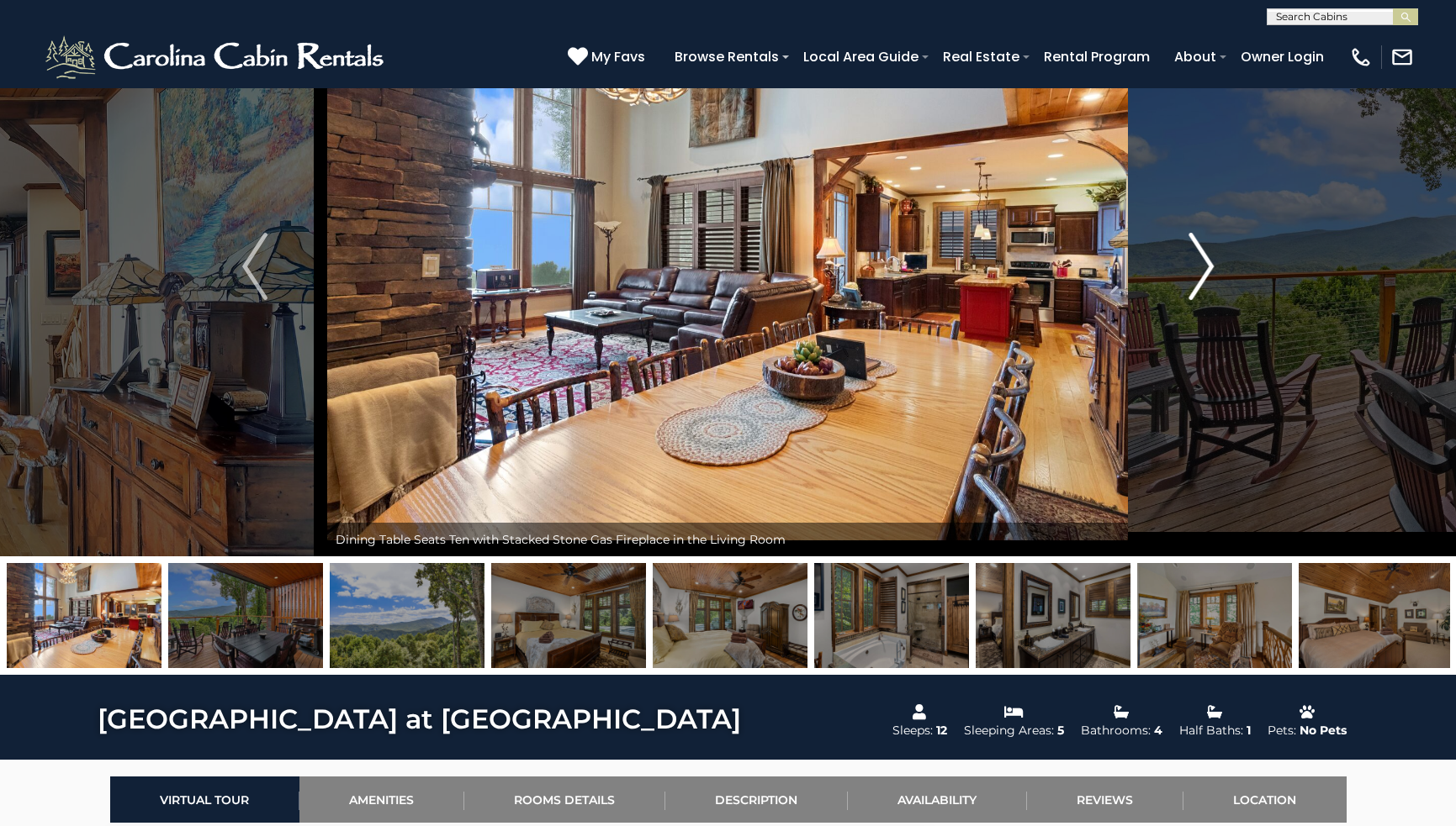
click at [1202, 269] on img "Next" at bounding box center [1200, 267] width 25 height 67
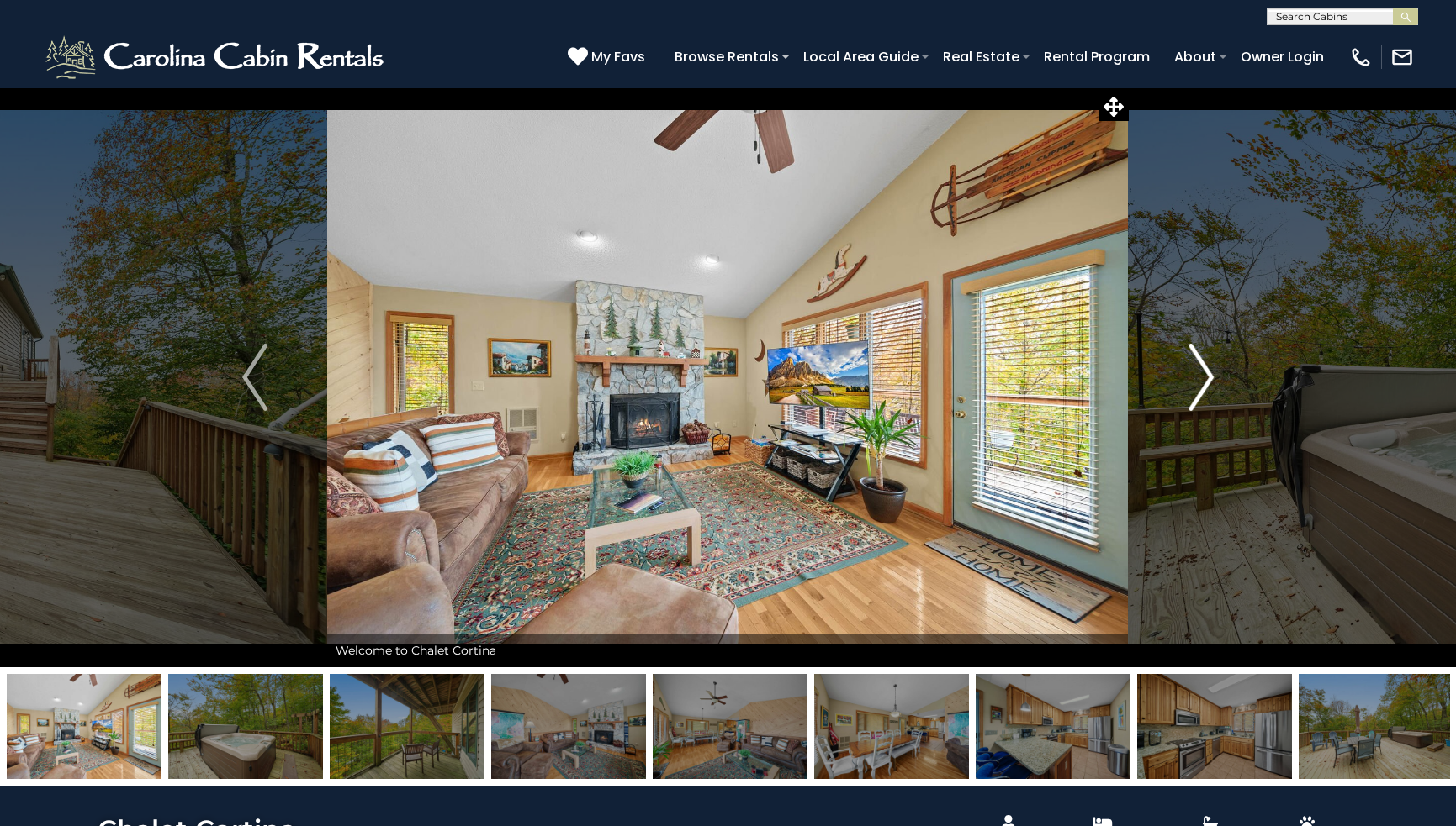
click at [1205, 372] on img "Next" at bounding box center [1200, 378] width 25 height 67
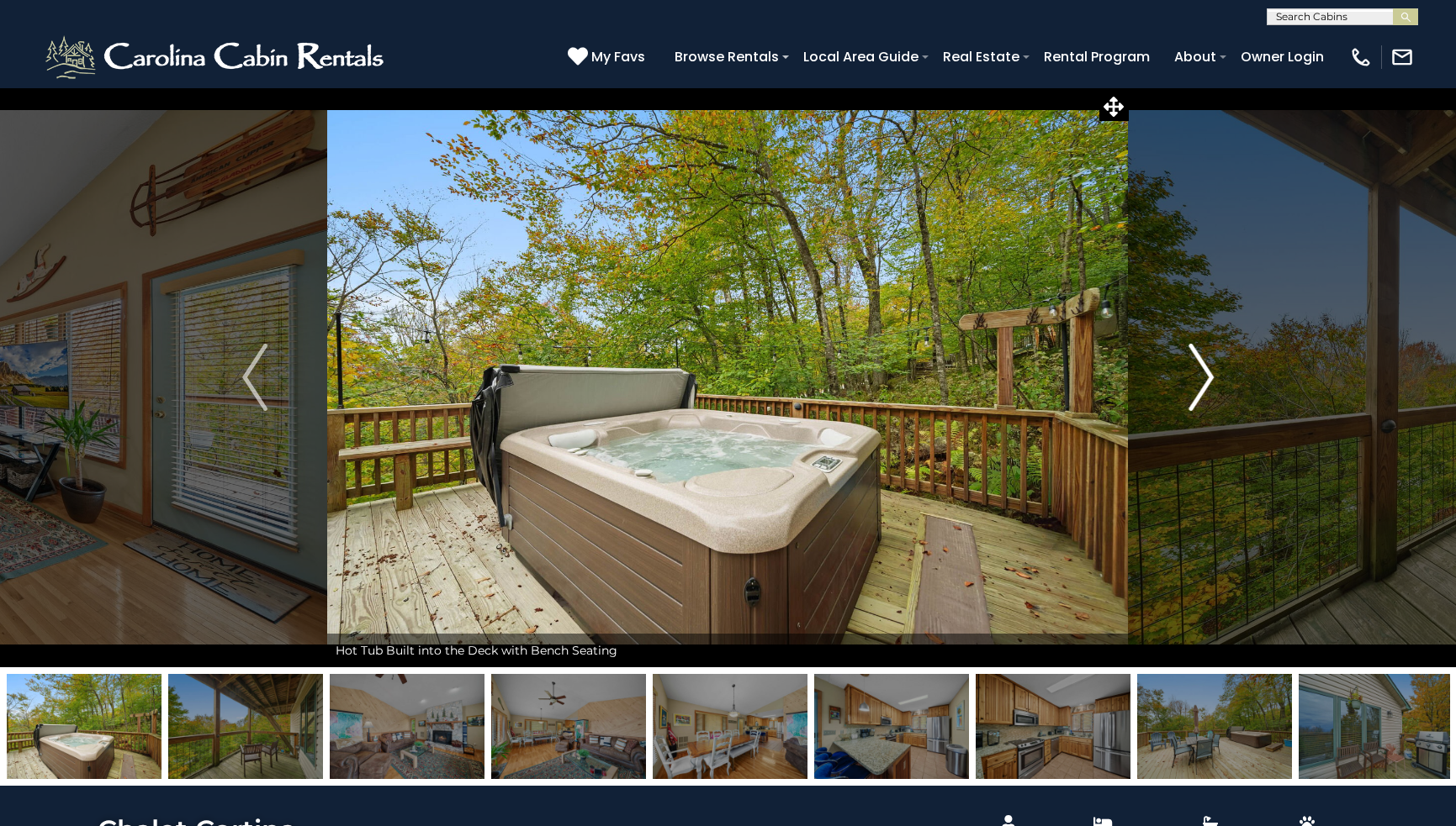
click at [1205, 372] on img "Next" at bounding box center [1200, 378] width 25 height 67
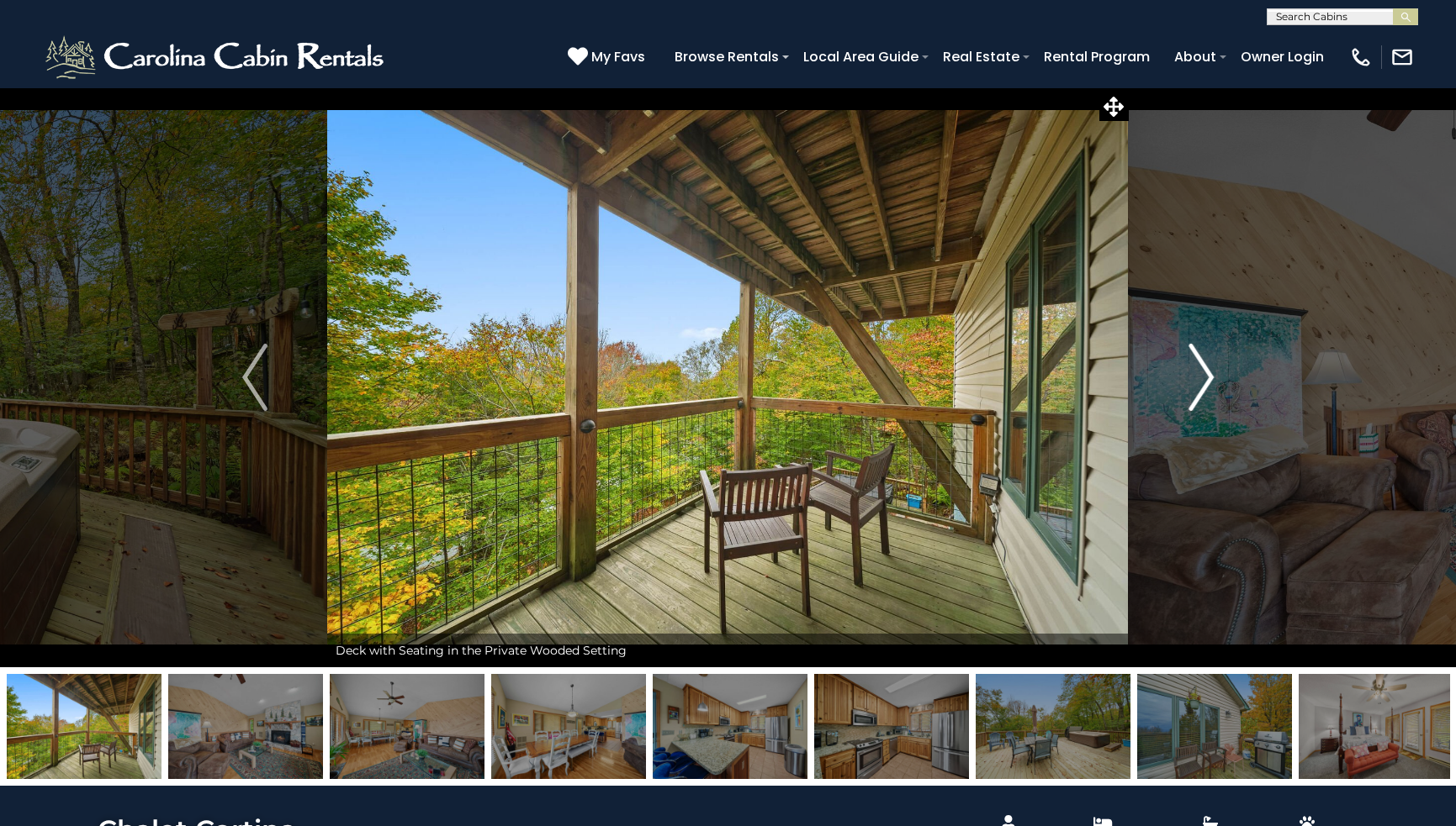
click at [1204, 373] on img "Next" at bounding box center [1200, 378] width 25 height 67
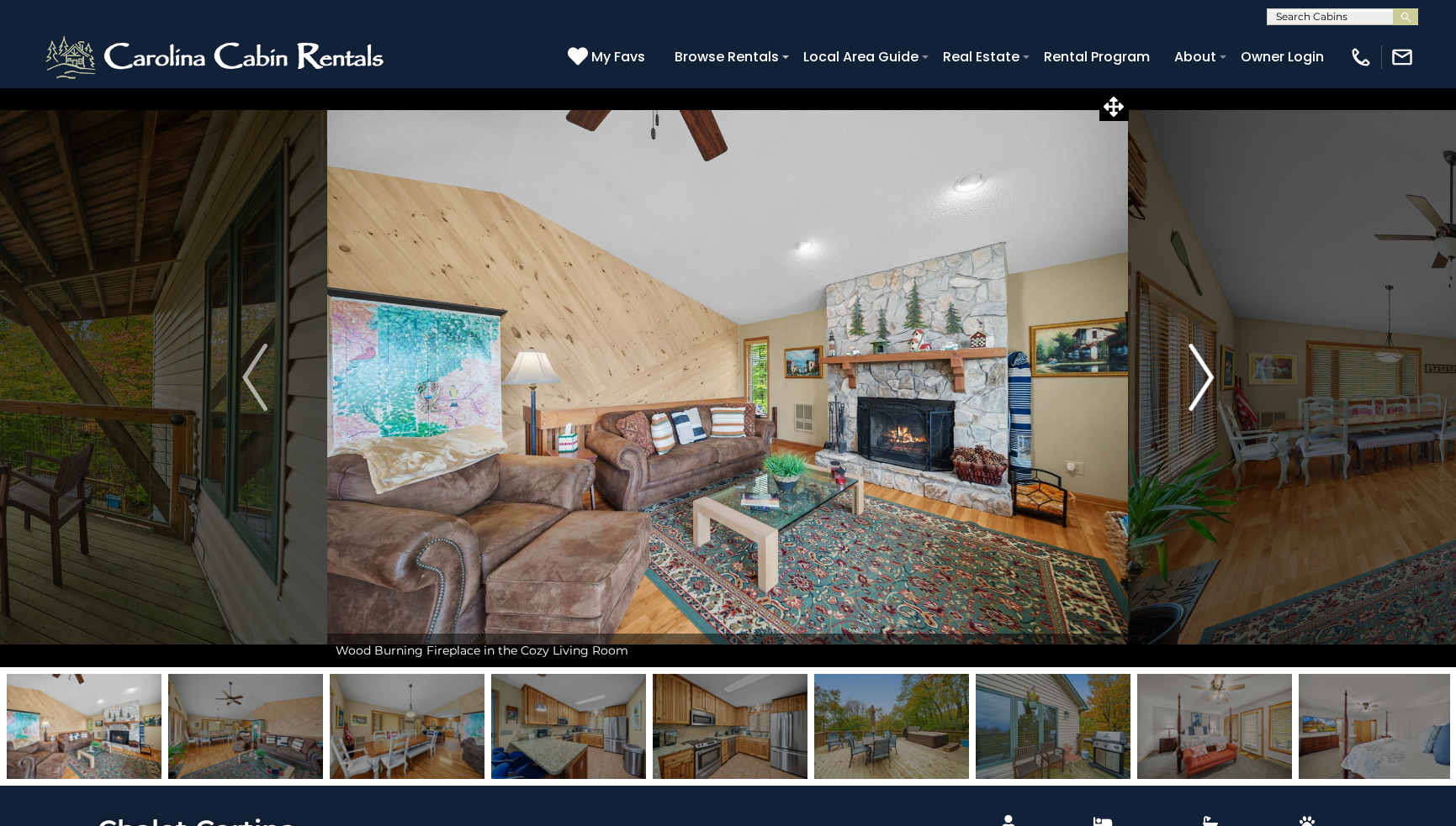
click at [1204, 373] on img "Next" at bounding box center [1200, 378] width 25 height 67
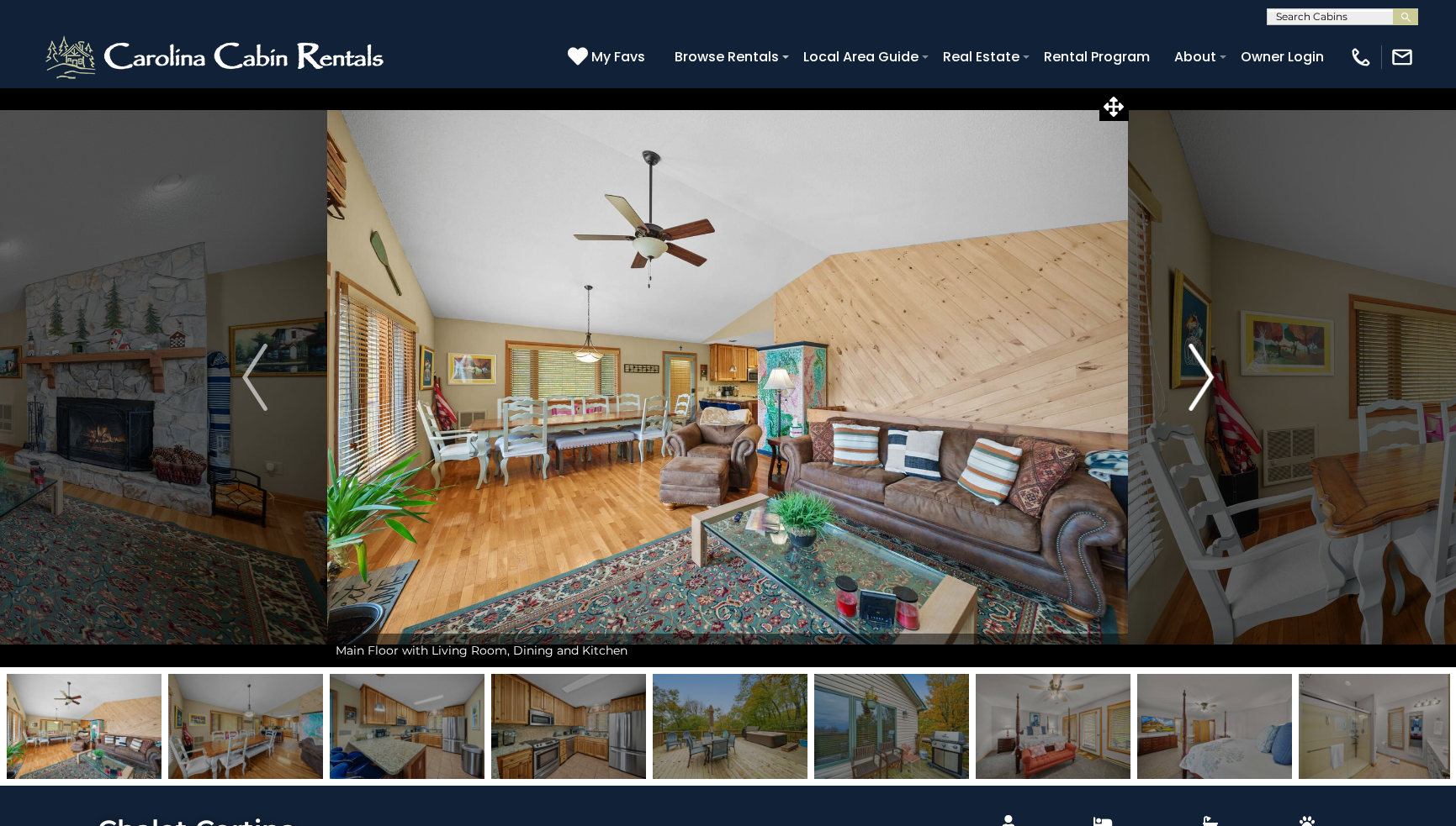
click at [1204, 374] on img "Next" at bounding box center [1200, 378] width 25 height 67
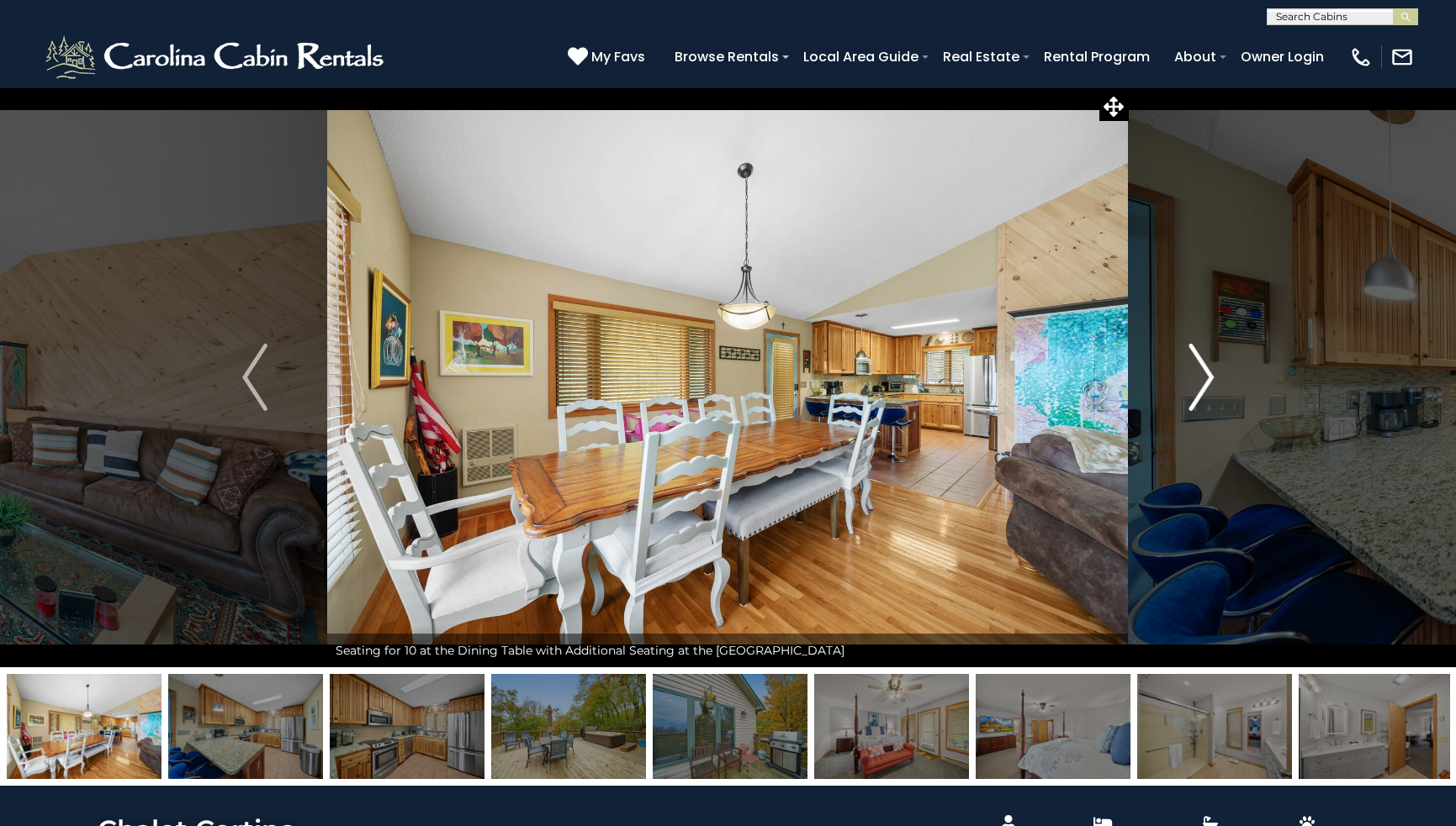
click at [1204, 374] on img "Next" at bounding box center [1200, 378] width 25 height 67
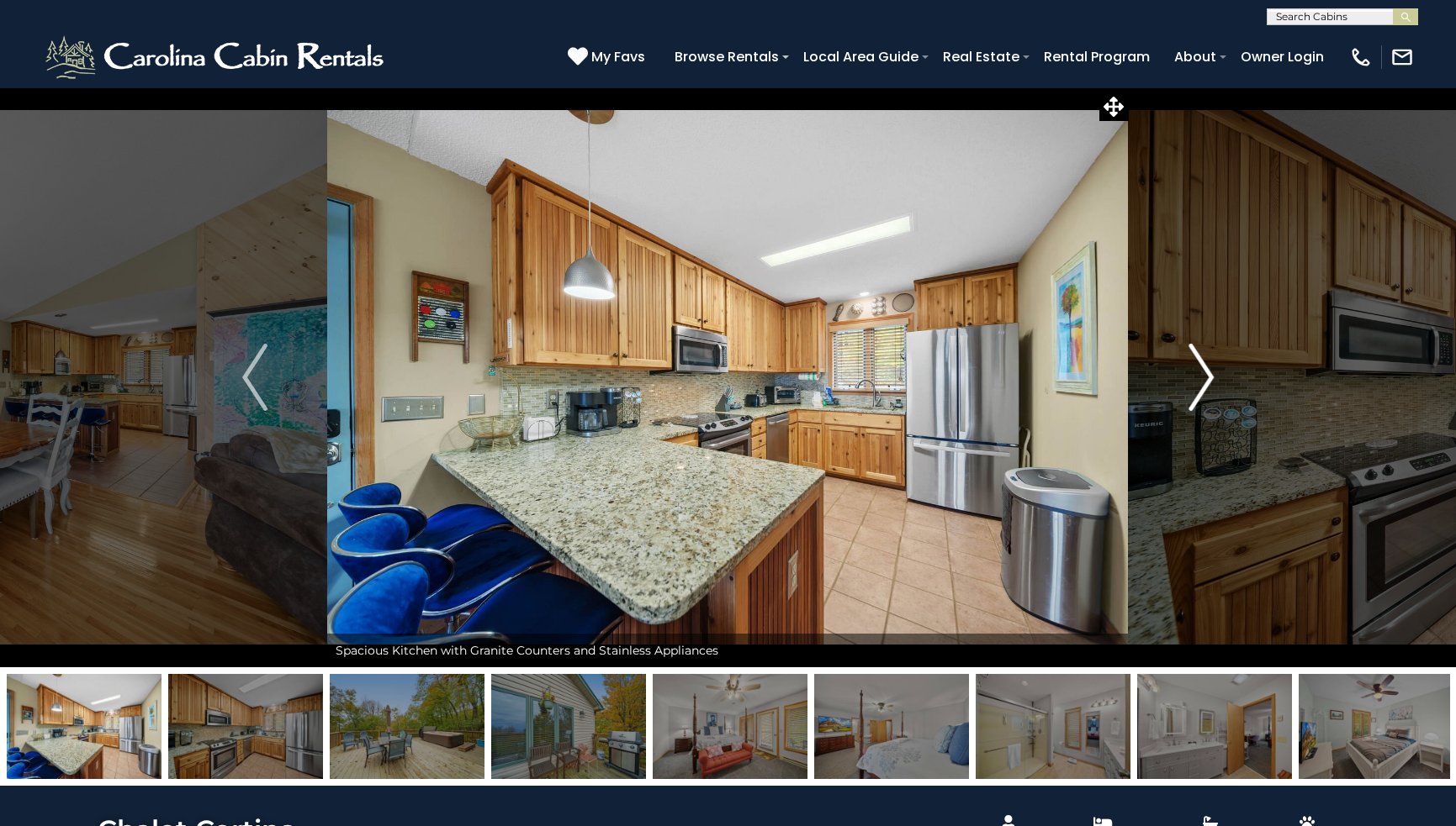
click at [1204, 374] on img "Next" at bounding box center [1200, 378] width 25 height 67
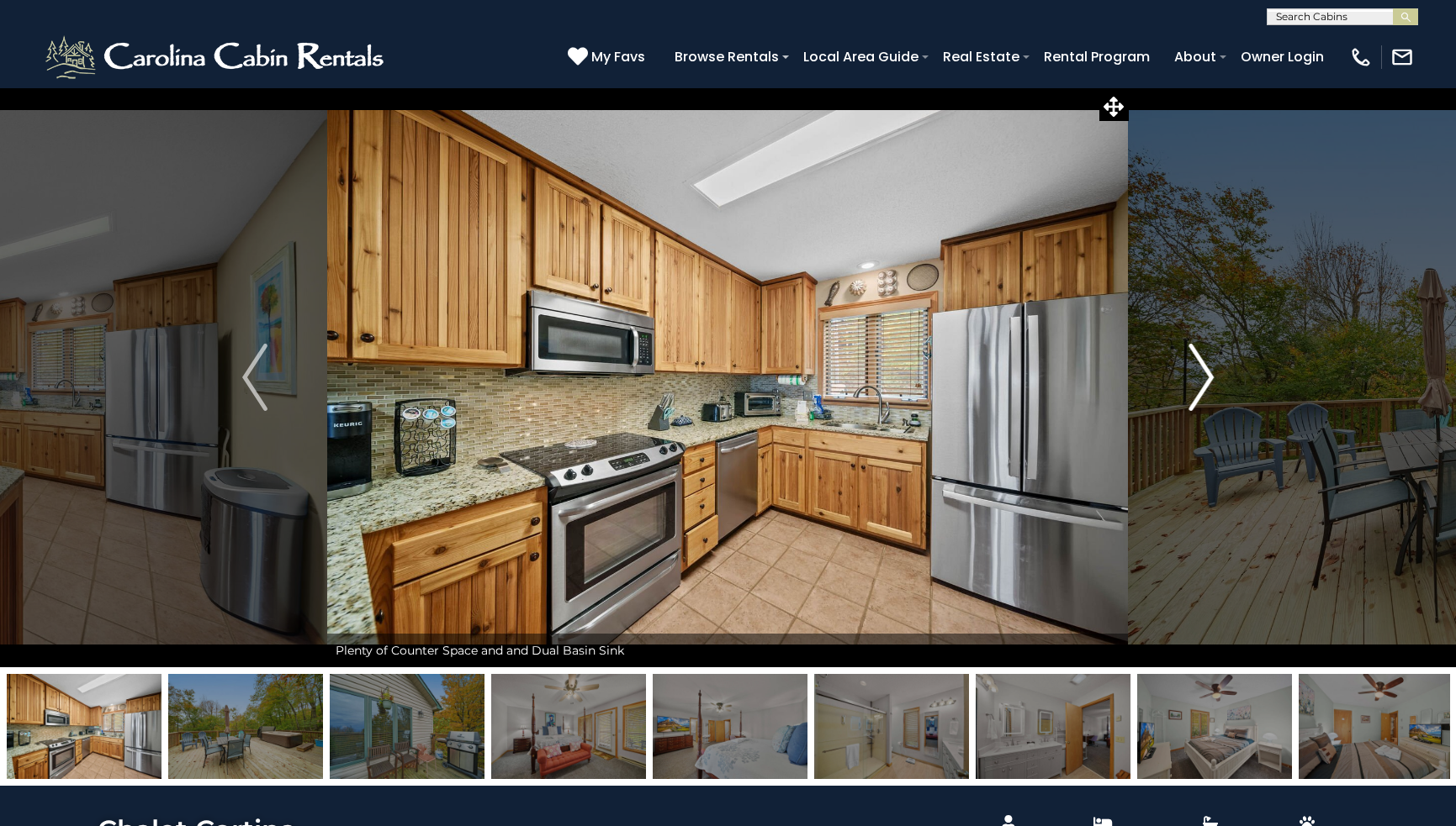
click at [1204, 374] on img "Next" at bounding box center [1200, 378] width 25 height 67
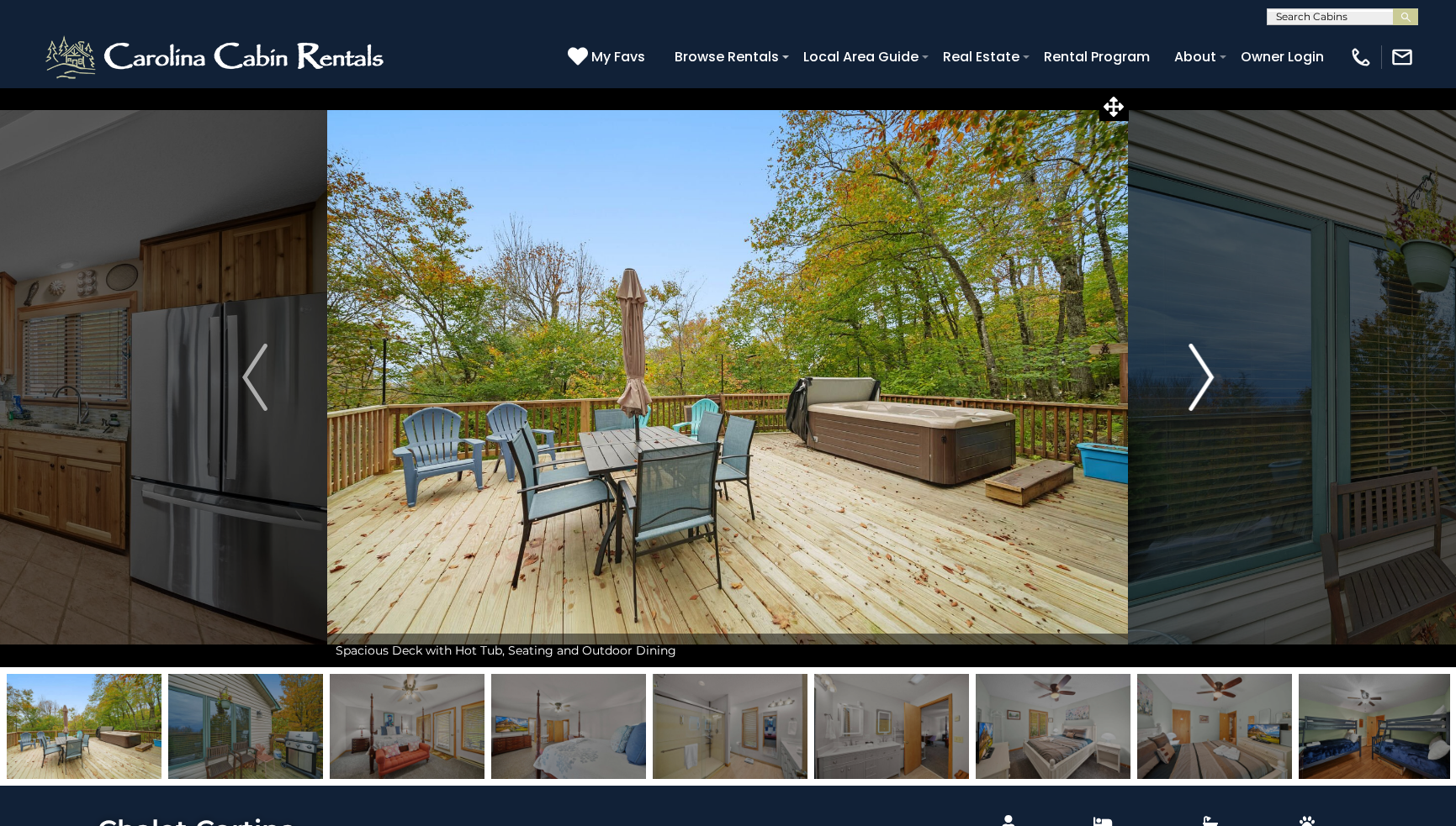
click at [1204, 374] on img "Next" at bounding box center [1200, 378] width 25 height 67
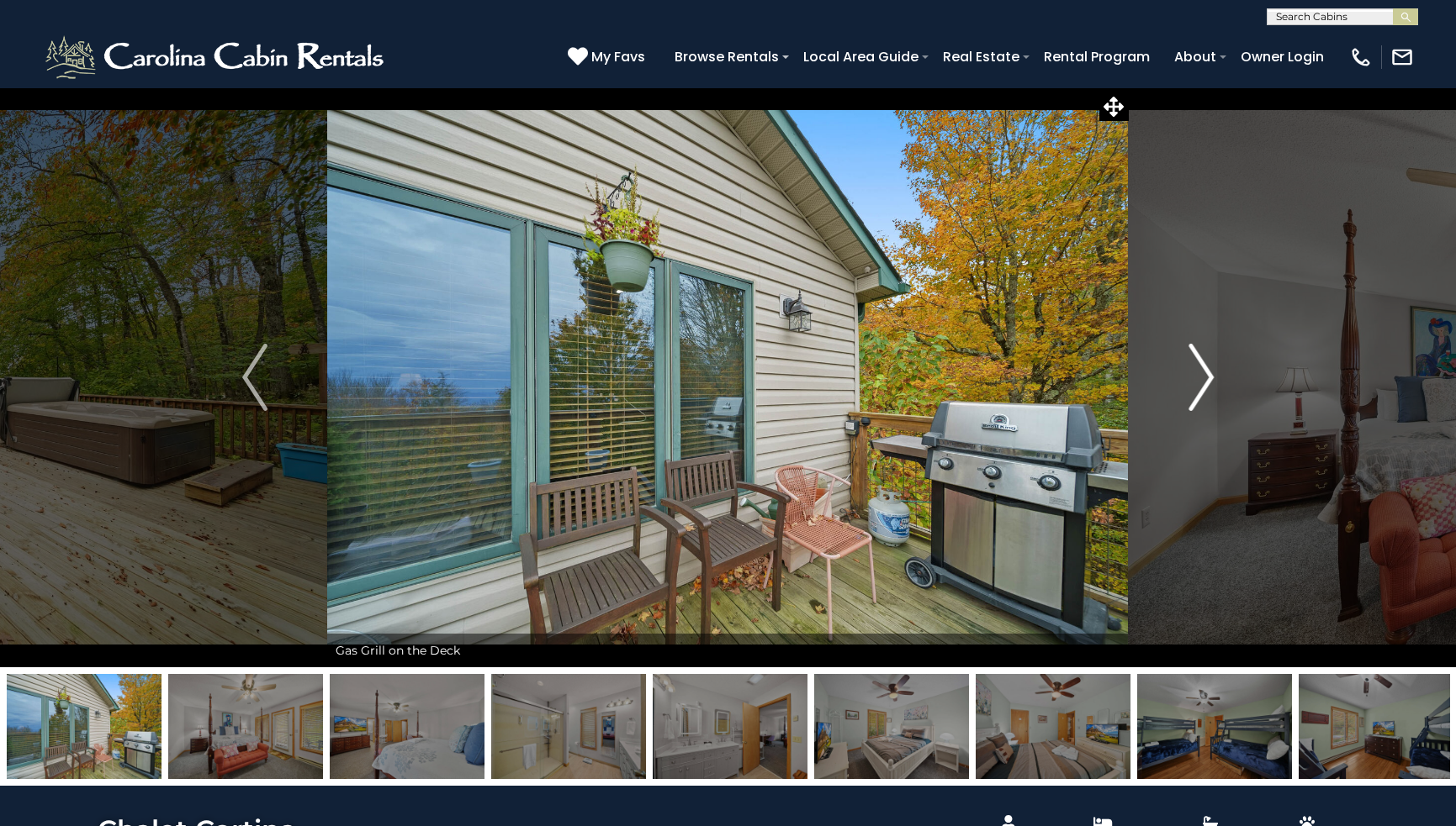
click at [1204, 374] on img "Next" at bounding box center [1200, 378] width 25 height 67
